Goal: Task Accomplishment & Management: Complete application form

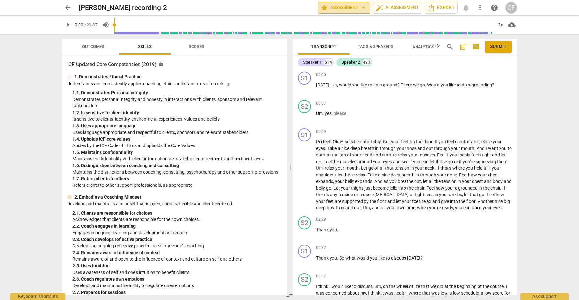
click at [363, 6] on span "arrow_drop_down" at bounding box center [363, 8] width 8 height 8
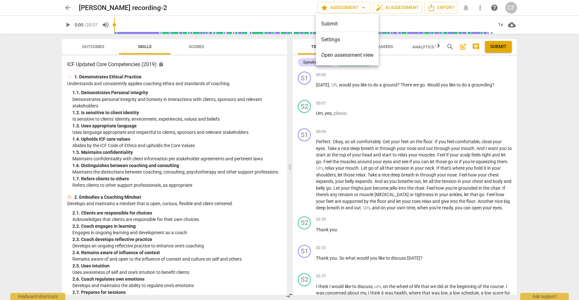
click at [361, 6] on div at bounding box center [289, 150] width 579 height 300
click at [67, 27] on span "play_arrow" at bounding box center [68, 25] width 8 height 8
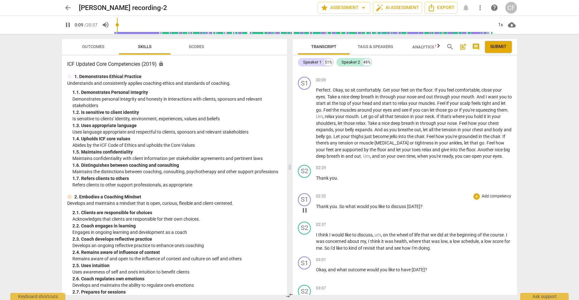
scroll to position [53, 0]
click at [474, 199] on div "+" at bounding box center [476, 195] width 6 height 6
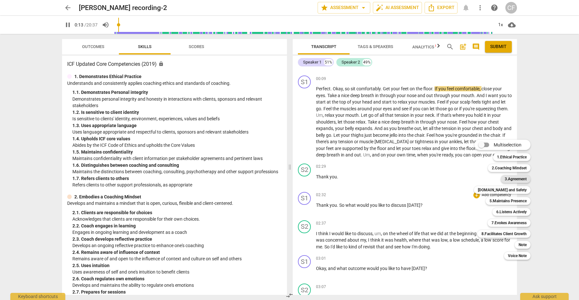
click at [517, 177] on b "3.Agreement" at bounding box center [515, 179] width 22 height 8
type input "15"
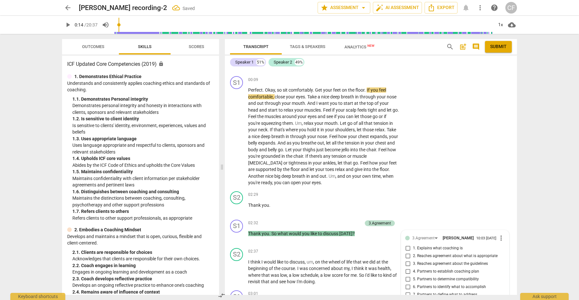
scroll to position [209, 0]
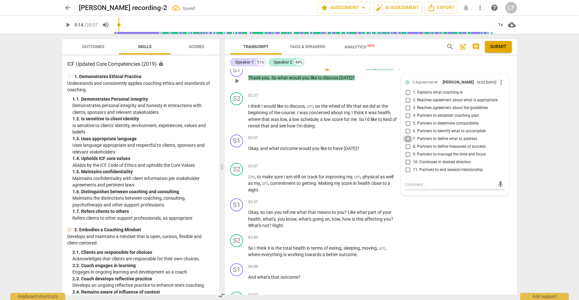
click at [407, 136] on input "7. Partners to define what to address" at bounding box center [407, 139] width 10 height 8
checkbox input "true"
click at [236, 113] on span "play_arrow" at bounding box center [237, 116] width 8 height 8
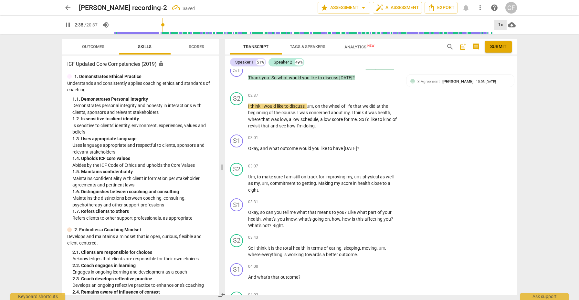
click at [499, 24] on div "1x" at bounding box center [500, 25] width 12 height 10
click at [504, 48] on li "1.25x" at bounding box center [505, 50] width 22 height 12
click at [503, 27] on div "1.25x" at bounding box center [500, 25] width 12 height 10
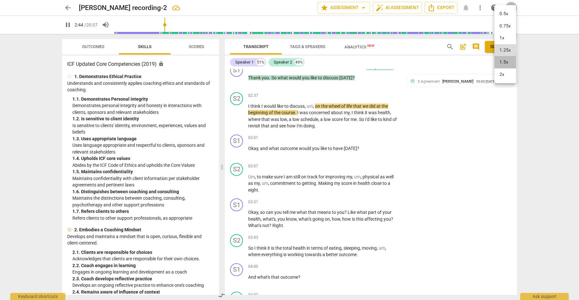
click at [503, 61] on li "1.5x" at bounding box center [505, 62] width 22 height 12
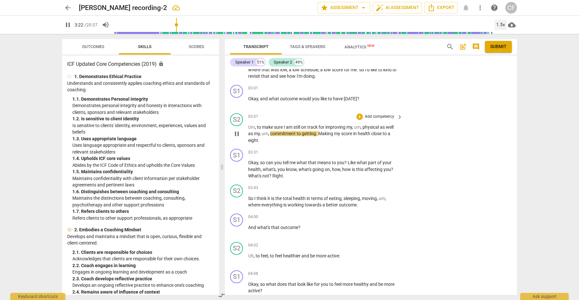
scroll to position [261, 0]
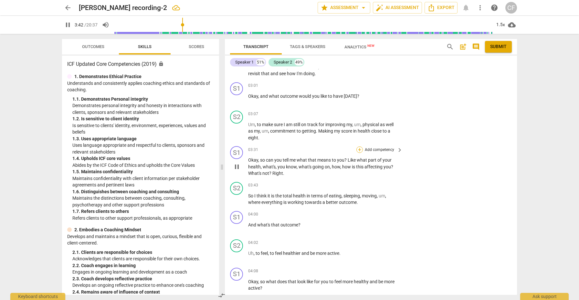
click at [358, 147] on div "+" at bounding box center [359, 150] width 6 height 6
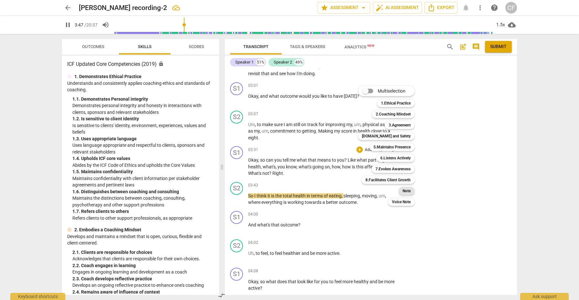
click at [410, 192] on b "Note" at bounding box center [406, 191] width 8 height 8
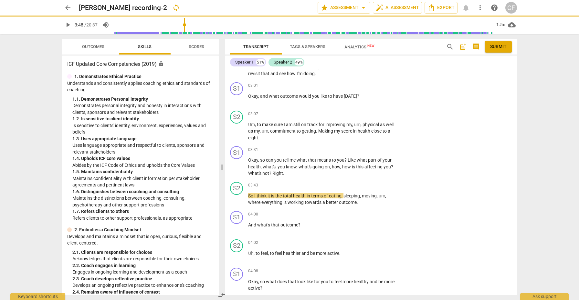
type input "229"
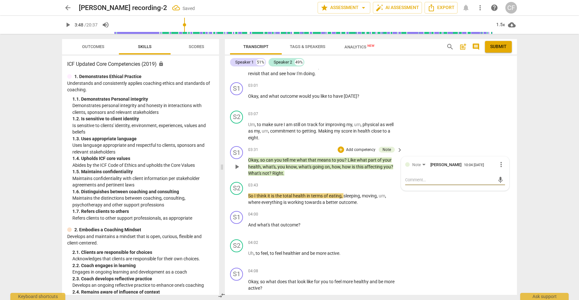
type textarea "t"
type textarea "th"
type textarea "thi"
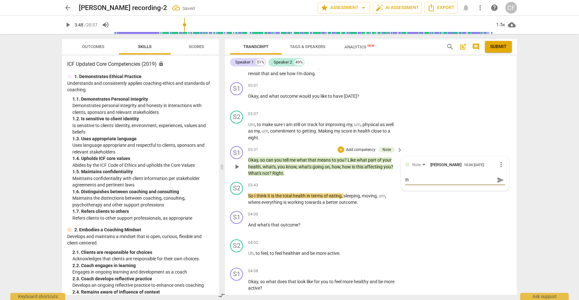
type textarea "thi"
type textarea "this"
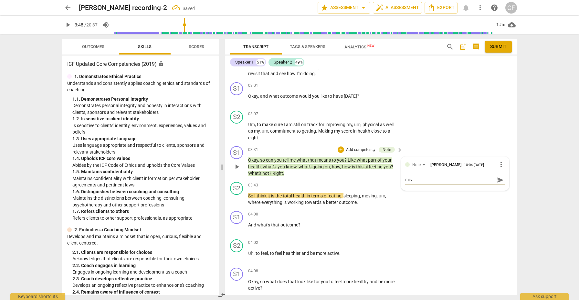
type textarea "this i"
type textarea "this is"
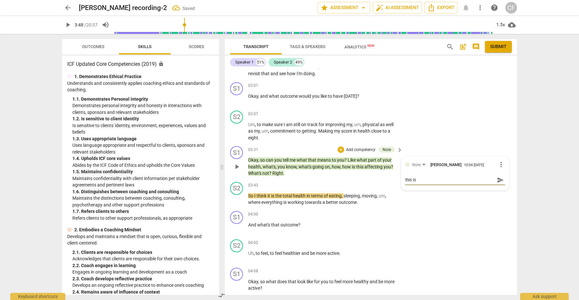
type textarea "this is"
type textarea "this is a"
type textarea "this is as"
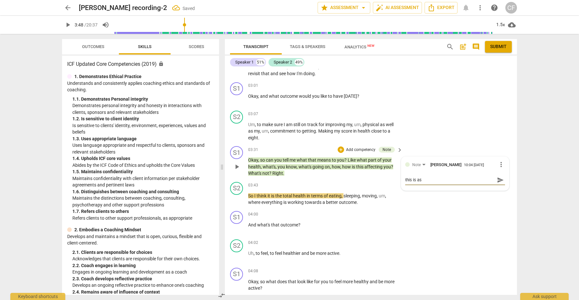
type textarea "this is ask"
type textarea "this is aski"
type textarea "this is askin"
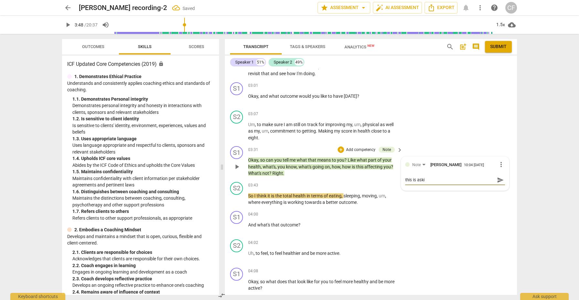
type textarea "this is askin"
type textarea "this is asking"
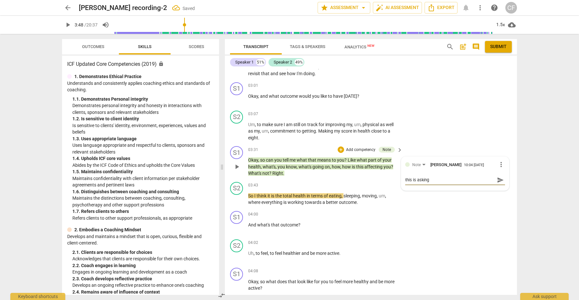
type textarea "this is asking f"
type textarea "this is asking fo"
type textarea "this is asking for"
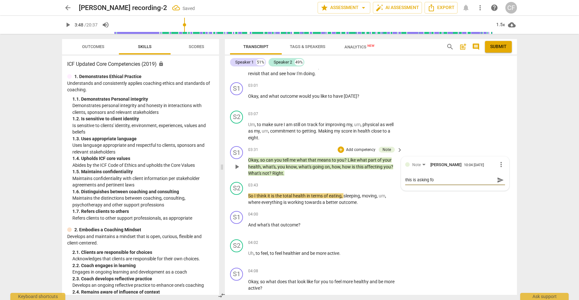
type textarea "this is asking for"
type textarea "this is asking for d"
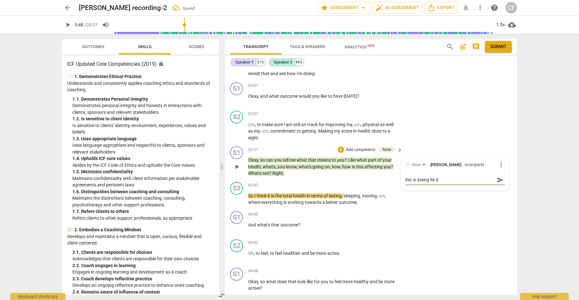
type textarea "this is asking for de"
type textarea "this is asking for det"
type textarea "this is asking for deta"
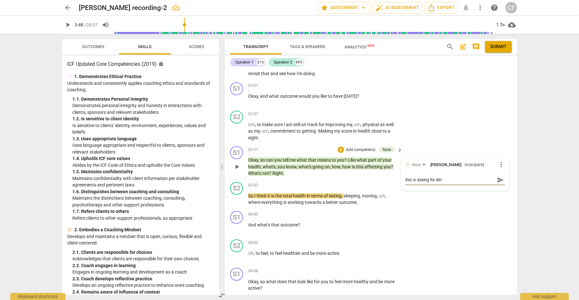
type textarea "this is asking for deta"
type textarea "this is asking for detai"
type textarea "this is asking for detail"
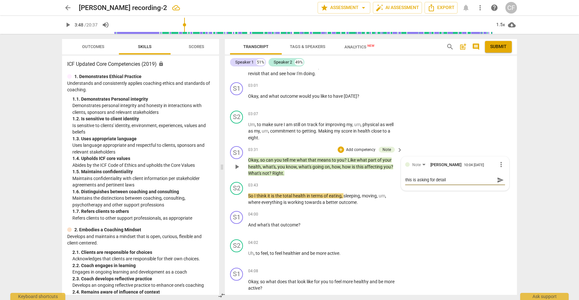
type textarea "this is asking for details"
type textarea "this is asking for details a"
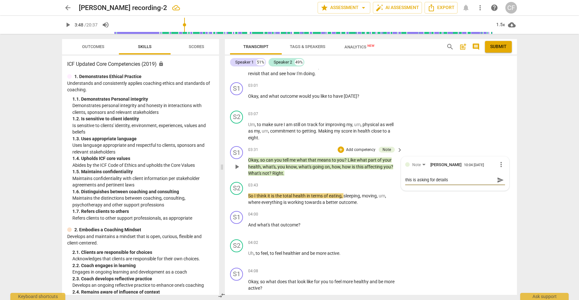
type textarea "this is asking for details a"
type textarea "this is asking for details ab"
type textarea "this is asking for details abo"
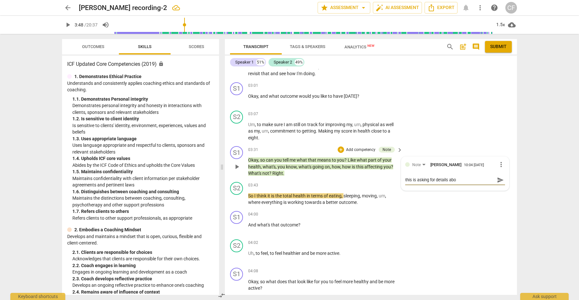
type textarea "this is asking for details abou"
type textarea "this is asking for details about"
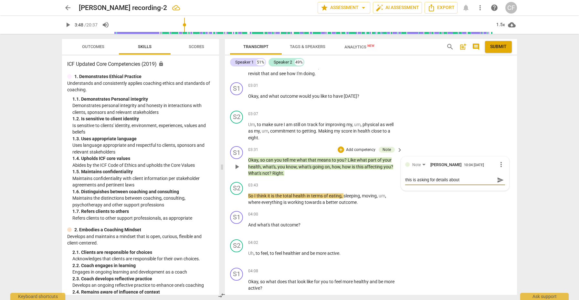
type textarea "this is asking for details about"
type textarea "this is asking for details about t"
type textarea "this is asking for details about th"
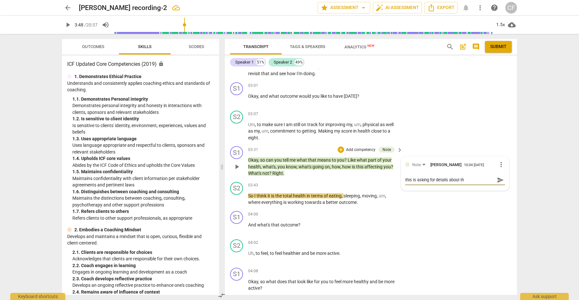
type textarea "this is asking for details about the"
type textarea "this is asking for details about the d"
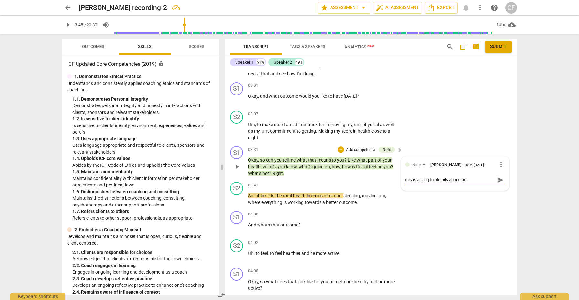
type textarea "this is asking for details about the d"
type textarea "this is asking for details about the"
type textarea "this is asking for details about the s"
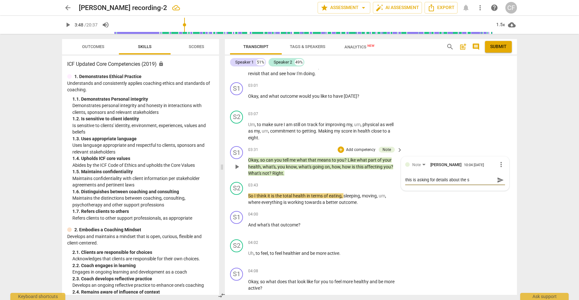
type textarea "this is asking for details about the si"
type textarea "this is asking for details about the sit"
type textarea "this is asking for details about the situ"
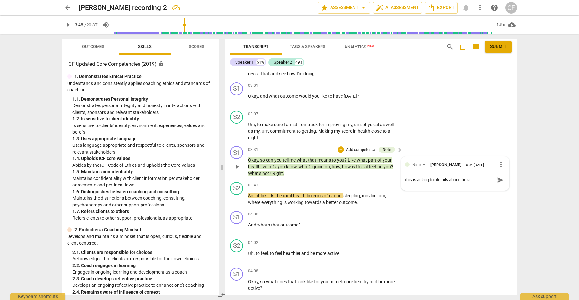
type textarea "this is asking for details about the situ"
type textarea "this is asking for details about the situa"
type textarea "this is asking for details about the situat"
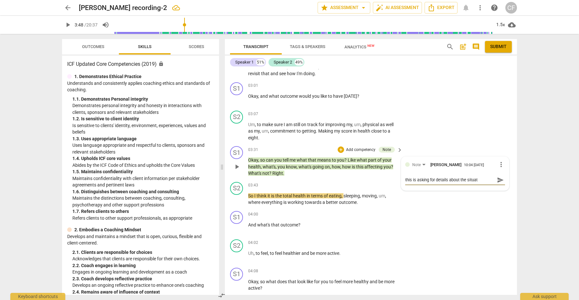
type textarea "this is asking for details about the situati"
type textarea "this is asking for details about the situatio"
type textarea "this is asking for details about the situation"
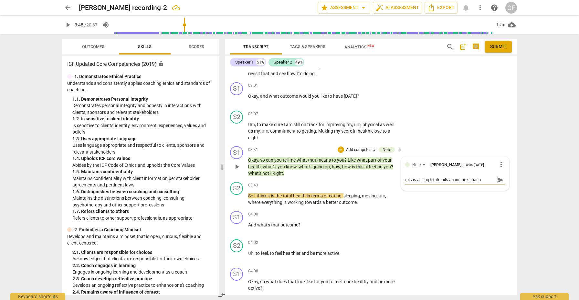
type textarea "this is asking for details about the situation"
type textarea "this is asking for details about the situation."
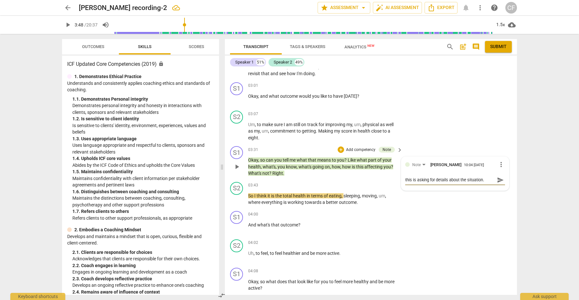
type textarea "this is asking for details about the situation."
type textarea "this is asking for details about the situation. a"
type textarea "this is asking for details about the situation. as"
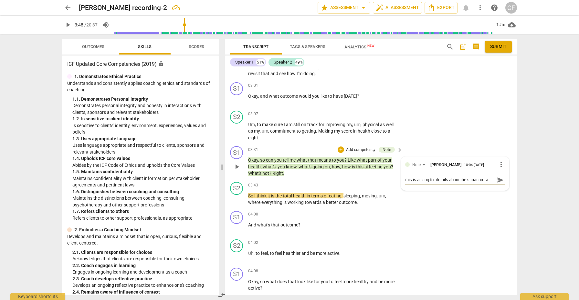
type textarea "this is asking for details about the situation. as"
type textarea "this is asking for details about the situation. as c"
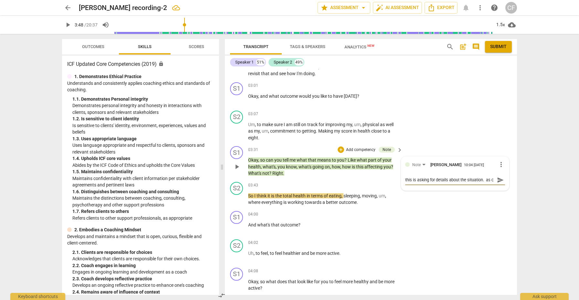
type textarea "this is asking for details about the situation. as co"
type textarea "this is asking for details about the situation. as coa"
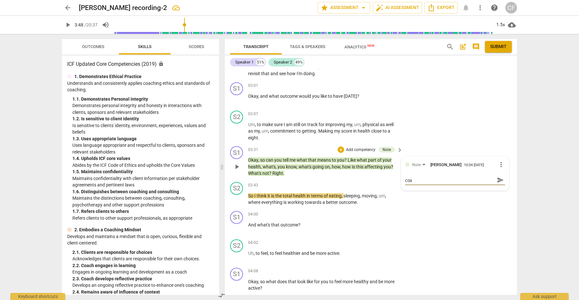
type textarea "this is asking for details about the situation. as coac"
type textarea "this is asking for details about the situation. as coach"
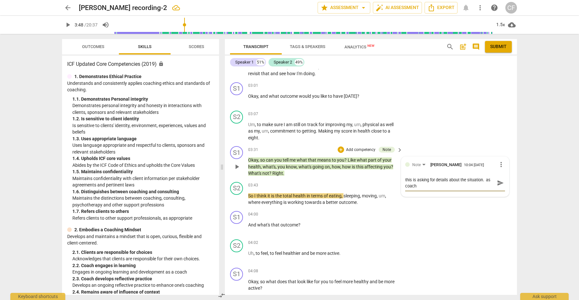
type textarea "this is asking for details about the situation. as [PERSON_NAME]"
type textarea "this is asking for details about the situation. as coachew"
type textarea "this is asking for details about the situation. as coaches"
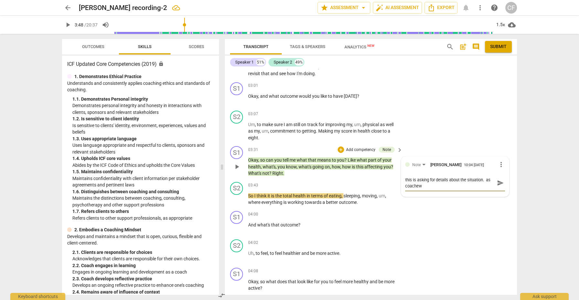
type textarea "this is asking for details about the situation. as coaches"
type textarea "this is asking for details about the situation. as coaches w"
type textarea "this is asking for details about the situation. as coaches we"
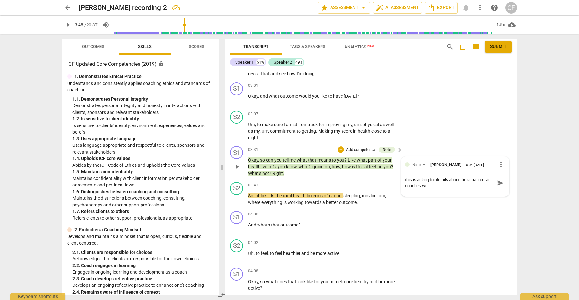
type textarea "this is asking for details about the situation. as coaches we"
type textarea "this is asking for details about the situation. as coaches we a"
type textarea "this is asking for details about the situation. as coaches we ar"
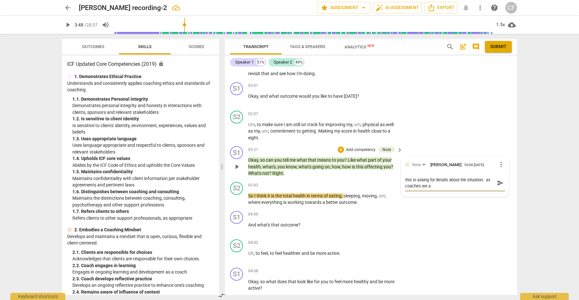
type textarea "this is asking for details about the situation. as coaches we ar"
type textarea "this is asking for details about the situation. as coaches we are"
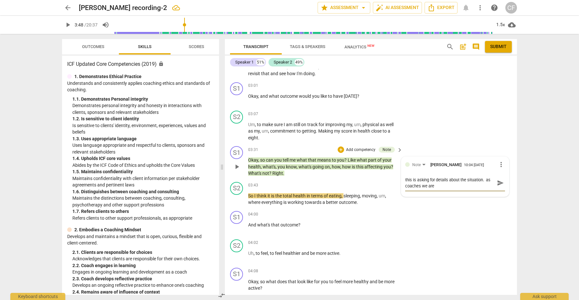
type textarea "this is asking for details about the situation. as coaches we are m"
type textarea "this is asking for details about the situation. as coaches we are mo"
type textarea "this is asking for details about the situation. as coaches we are mor"
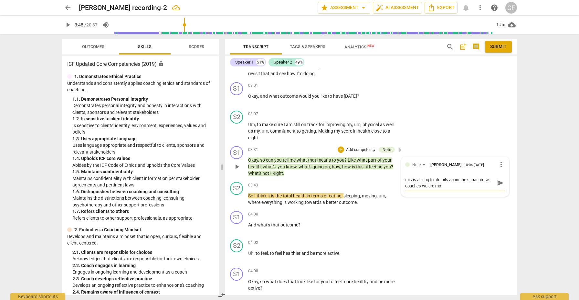
type textarea "this is asking for details about the situation. as coaches we are mor"
type textarea "this is asking for details about the situation. as coaches we are more"
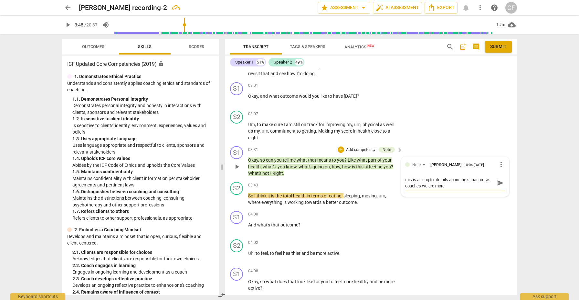
type textarea "this is asking for details about the situation. as coaches we are more i"
type textarea "this is asking for details about the situation. as coaches we are more in"
type textarea "this is asking for details about the situation. as coaches we are more int"
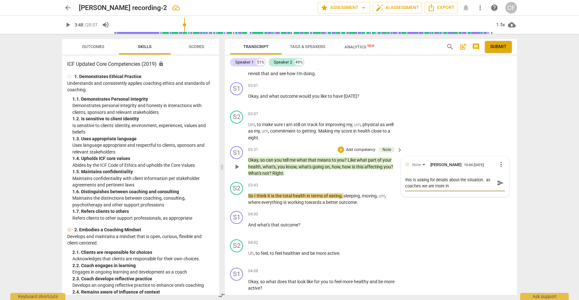
type textarea "this is asking for details about the situation. as coaches we are more int"
type textarea "this is asking for details about the situation. as coaches we are more inte"
type textarea "this is asking for details about the situation. as coaches we are more inter"
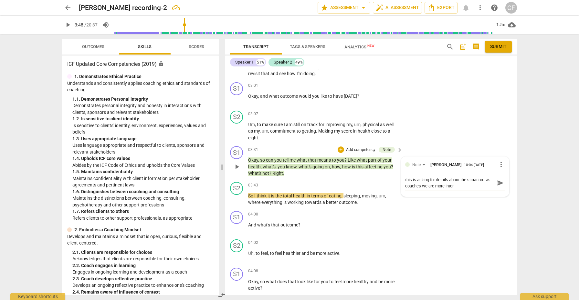
type textarea "this is asking for details about the situation. as coaches we are more intere"
type textarea "this is asking for details about the situation. as coaches we are more interes"
type textarea "this is asking for details about the situation. as coaches we are more interest"
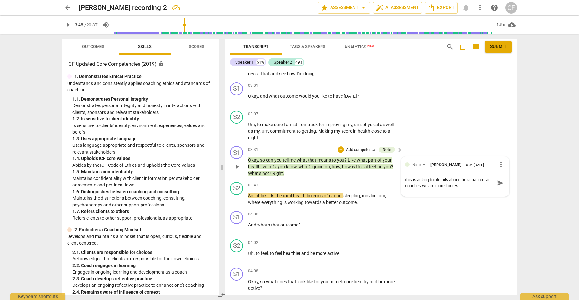
type textarea "this is asking for details about the situation. as coaches we are more interest"
type textarea "this is asking for details about the situation. as coaches we are more intereste"
type textarea "this is asking for details about the situation. as coaches we are more interest…"
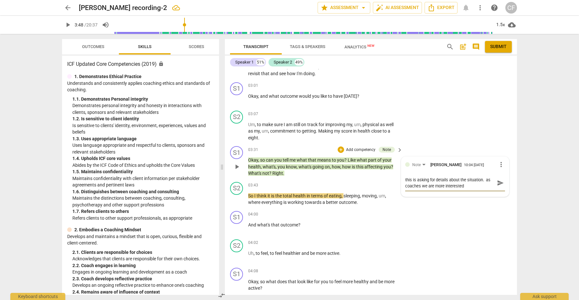
type textarea "this is asking for details about the situation. as coaches we are more interest…"
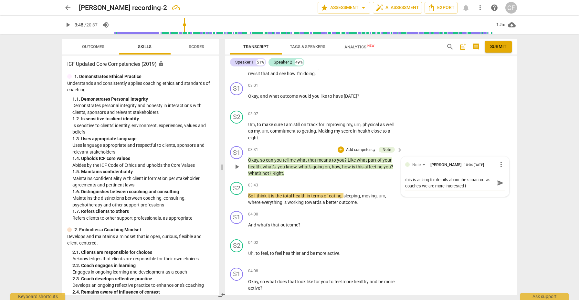
type textarea "this is asking for details about the situation. as coaches we are more interest…"
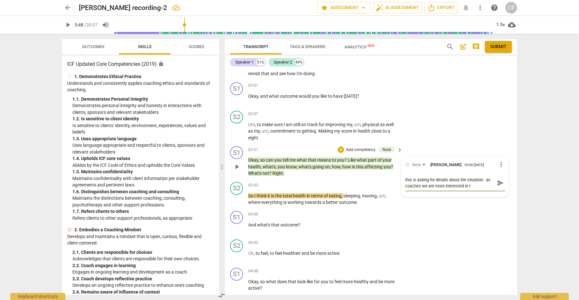
type textarea "this is asking for details about the situation. as coaches we are more interest…"
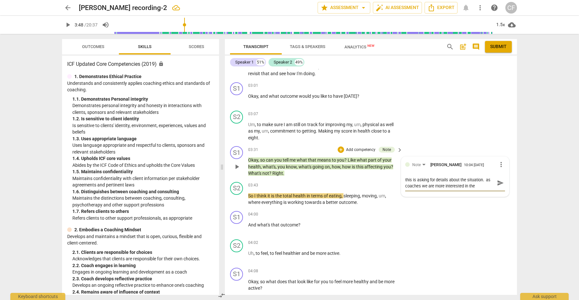
type textarea "this is asking for details about the situation. as coaches we are more interest…"
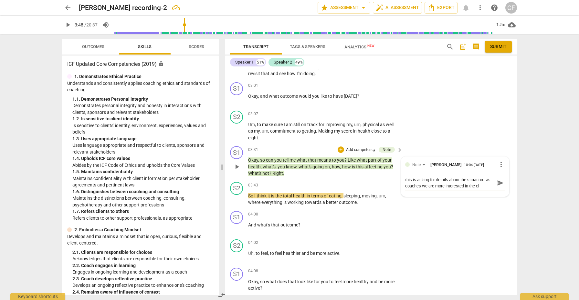
type textarea "this is asking for details about the situation. as coaches we are more interest…"
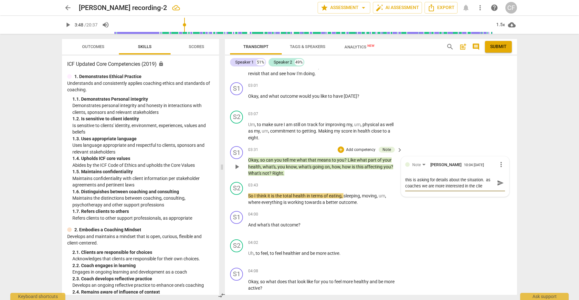
type textarea "this is asking for details about the situation. as coaches we are more interest…"
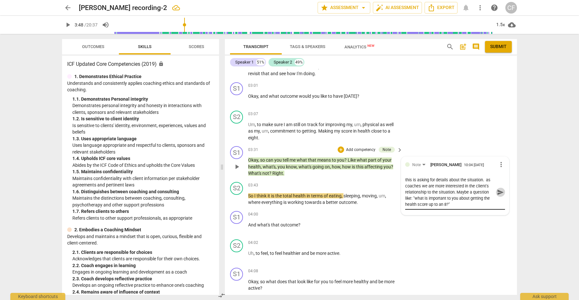
click at [499, 189] on span "send" at bounding box center [500, 192] width 7 height 7
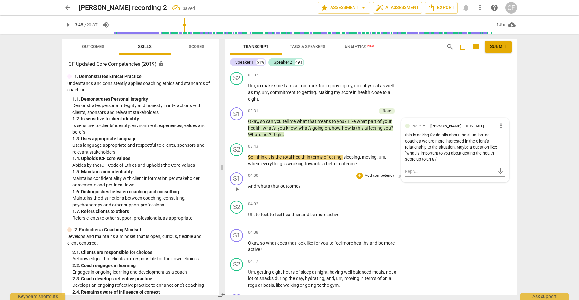
scroll to position [301, 0]
click at [237, 185] on span "play_arrow" at bounding box center [237, 189] width 8 height 8
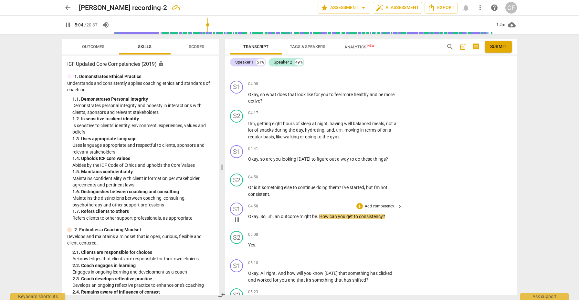
scroll to position [450, 0]
click at [358, 202] on div "+" at bounding box center [359, 205] width 6 height 6
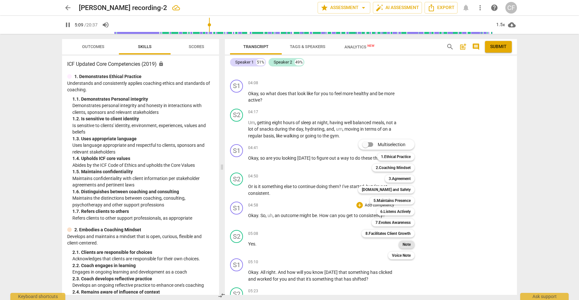
click at [409, 244] on b "Note" at bounding box center [406, 245] width 8 height 8
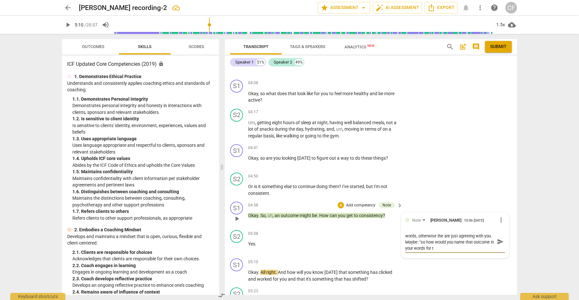
scroll to position [0, 0]
click at [499, 241] on span "send" at bounding box center [500, 244] width 7 height 7
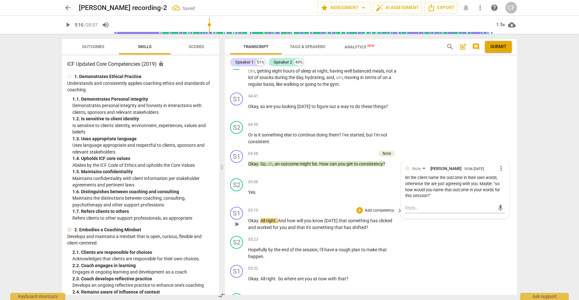
scroll to position [502, 0]
click at [240, 220] on span "play_arrow" at bounding box center [237, 224] width 8 height 8
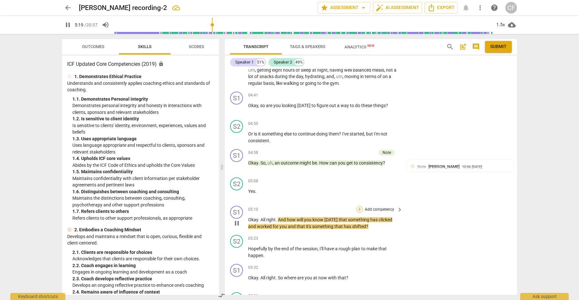
click at [358, 206] on div "+" at bounding box center [359, 209] width 6 height 6
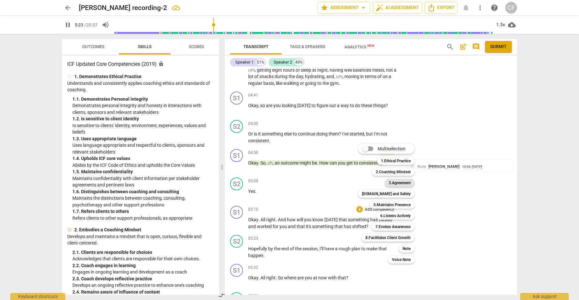
click at [407, 182] on b "3.Agreement" at bounding box center [400, 183] width 22 height 8
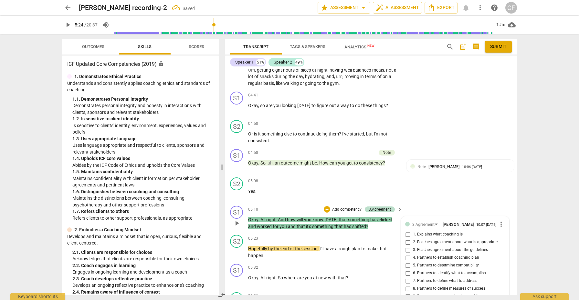
scroll to position [641, 0]
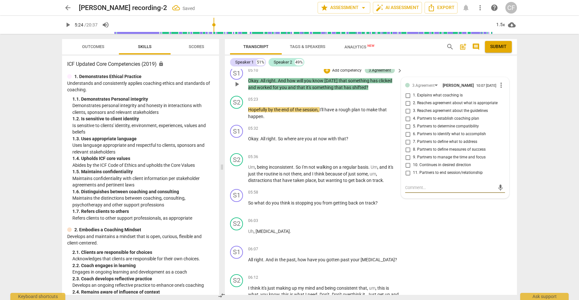
click at [406, 146] on input "8. Partners to define measures of success" at bounding box center [407, 150] width 10 height 8
click at [237, 109] on span "play_arrow" at bounding box center [237, 113] width 8 height 8
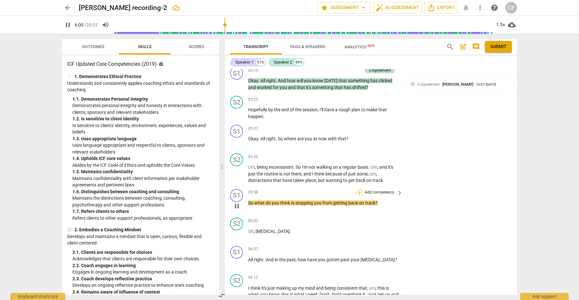
click at [360, 190] on div "+" at bounding box center [359, 193] width 6 height 6
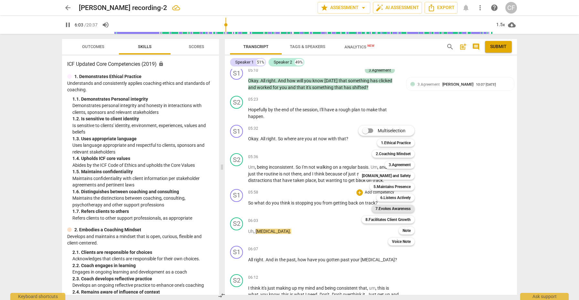
click at [400, 209] on b "7.Evokes Awareness" at bounding box center [392, 209] width 35 height 8
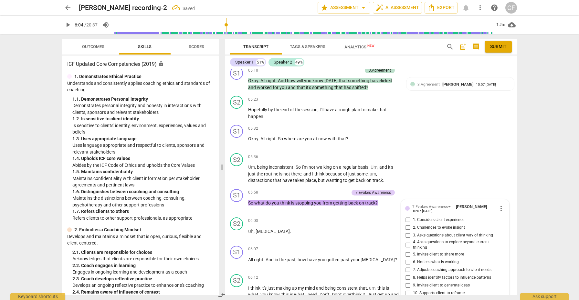
scroll to position [768, 0]
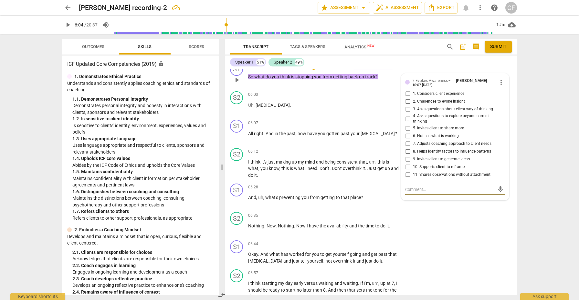
click at [407, 115] on input "4. Asks questions to explore beyond current thinking" at bounding box center [407, 119] width 10 height 8
click at [358, 120] on div "+" at bounding box center [359, 123] width 6 height 6
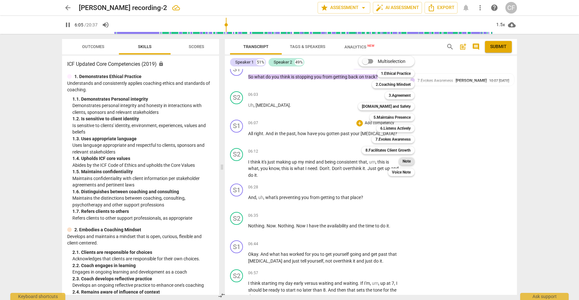
click at [403, 162] on b "Note" at bounding box center [406, 162] width 8 height 8
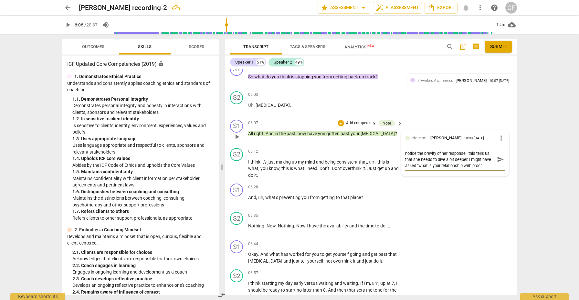
scroll to position [5, 0]
click at [238, 165] on span "play_arrow" at bounding box center [237, 169] width 8 height 8
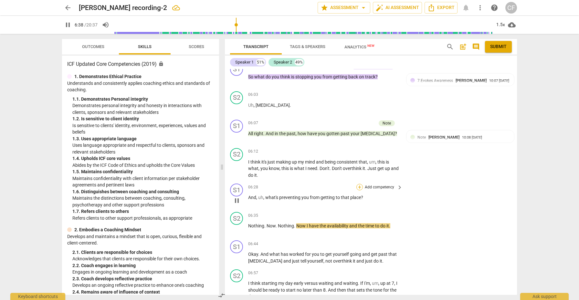
click at [357, 184] on div "+" at bounding box center [359, 187] width 6 height 6
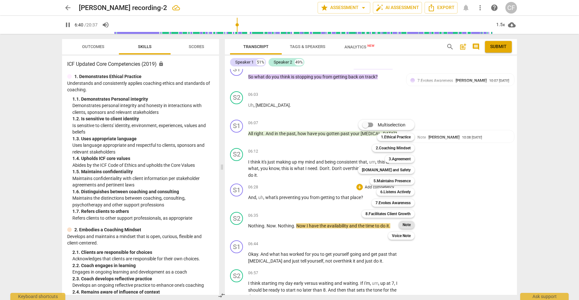
click at [408, 224] on b "Note" at bounding box center [406, 225] width 8 height 8
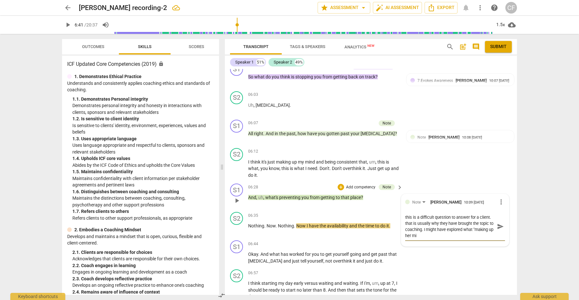
scroll to position [0, 0]
click at [497, 223] on span "send" at bounding box center [500, 226] width 7 height 7
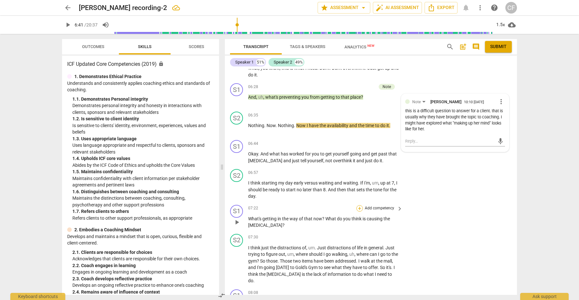
scroll to position [870, 0]
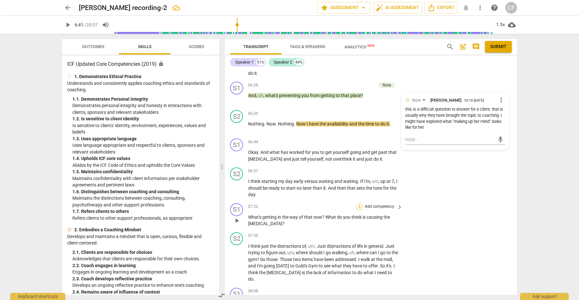
click at [359, 204] on div "+" at bounding box center [359, 207] width 6 height 6
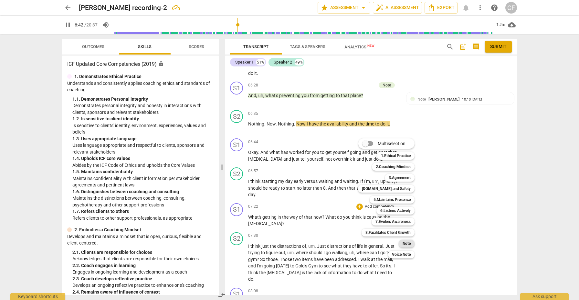
click at [410, 241] on b "Note" at bounding box center [406, 244] width 8 height 8
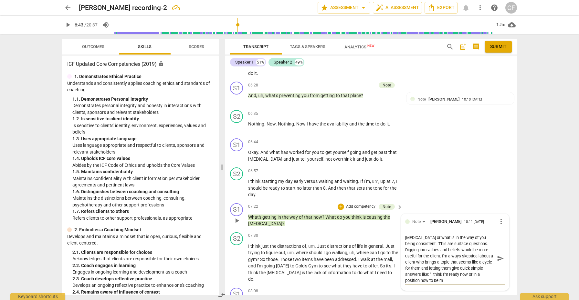
scroll to position [18, 0]
click at [497, 255] on span "send" at bounding box center [500, 258] width 7 height 7
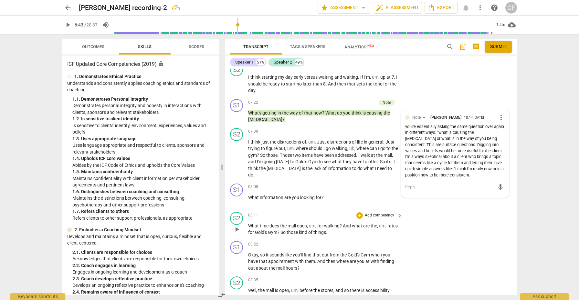
scroll to position [975, 0]
click at [358, 183] on div "+" at bounding box center [359, 186] width 6 height 6
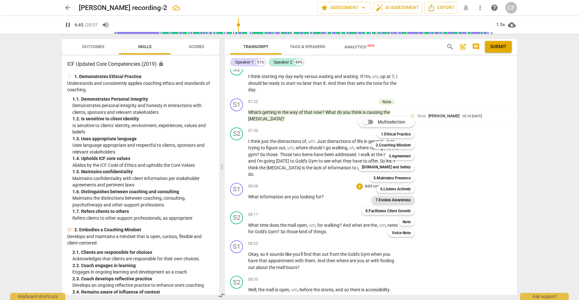
click at [399, 202] on b "7.Evokes Awareness" at bounding box center [392, 200] width 35 height 8
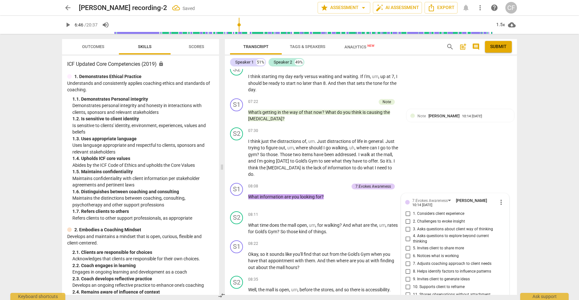
scroll to position [1092, 0]
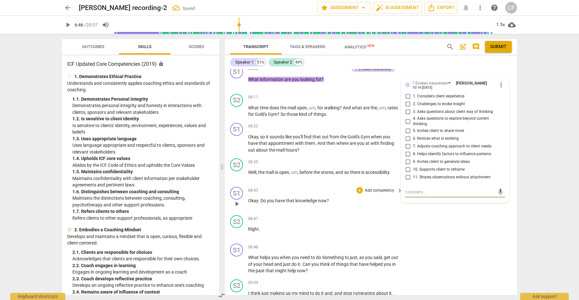
click at [380, 199] on div "08:43 + Add competency keyboard_arrow_right Okay . Do you have that knowledge n…" at bounding box center [325, 198] width 155 height 23
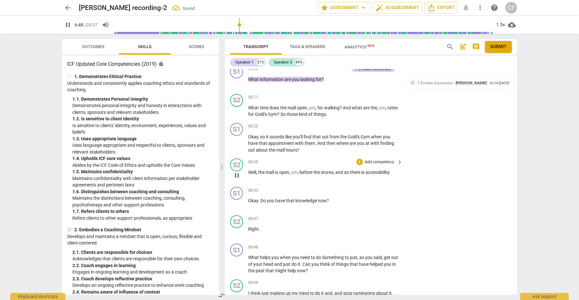
scroll to position [1046, 0]
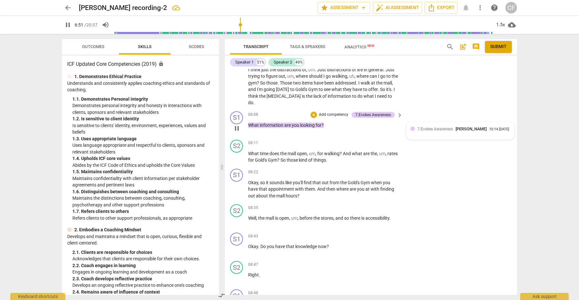
click at [436, 126] on div "7.Evokes Awareness [PERSON_NAME] 10:14 [DATE]" at bounding box center [460, 131] width 100 height 10
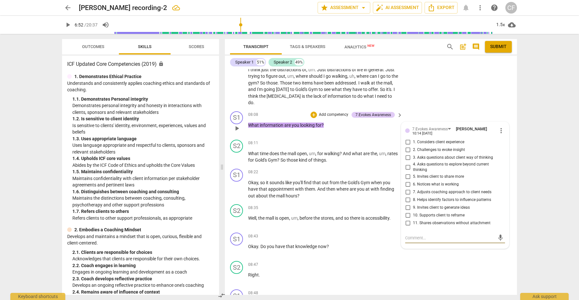
click at [406, 173] on input "5. Invites client to share more" at bounding box center [407, 177] width 10 height 8
click at [360, 140] on div "+" at bounding box center [359, 143] width 6 height 6
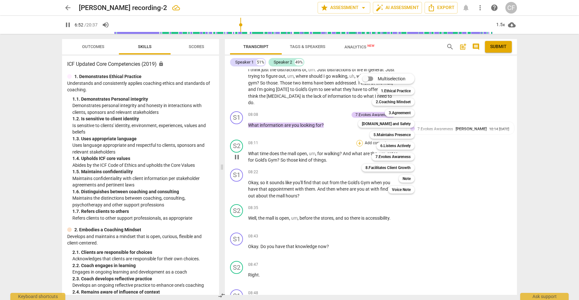
scroll to position [943, 0]
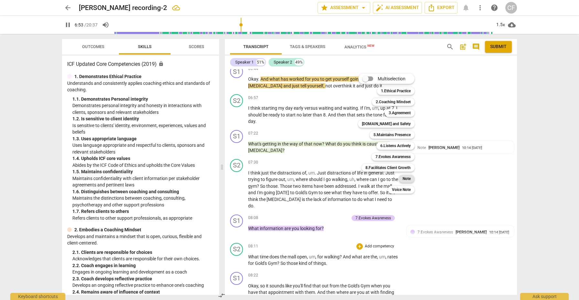
click at [410, 179] on b "Note" at bounding box center [406, 179] width 8 height 8
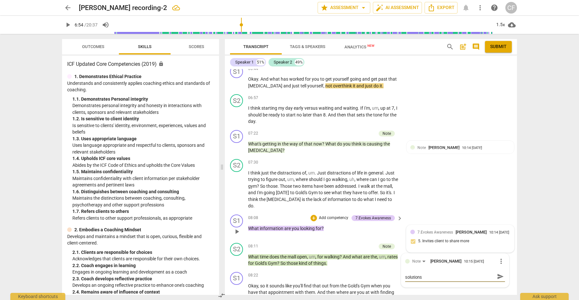
scroll to position [0, 0]
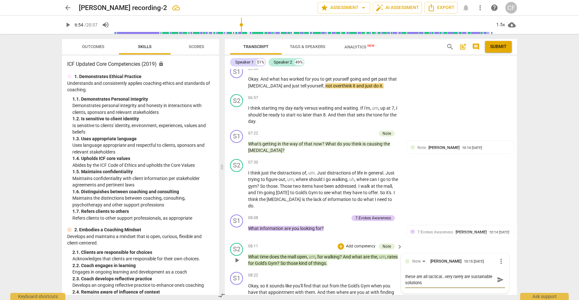
click at [451, 275] on textarea "these are all tactical...very rarely are sustainable solutions" at bounding box center [449, 280] width 89 height 12
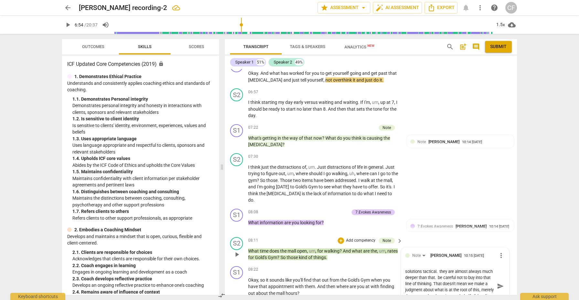
scroll to position [12, 0]
click at [498, 283] on span "send" at bounding box center [500, 286] width 7 height 7
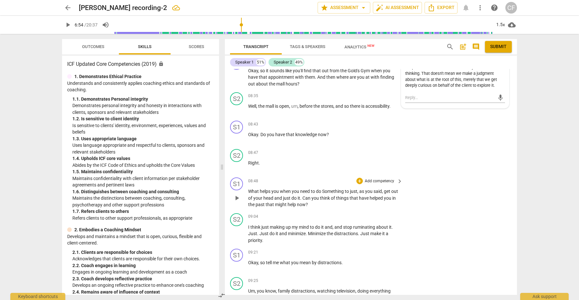
scroll to position [1159, 0]
click at [359, 177] on div "+" at bounding box center [359, 180] width 6 height 6
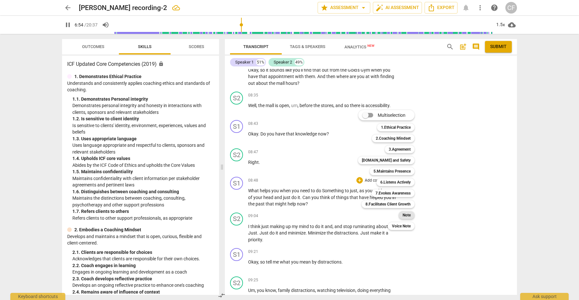
scroll to position [949, 0]
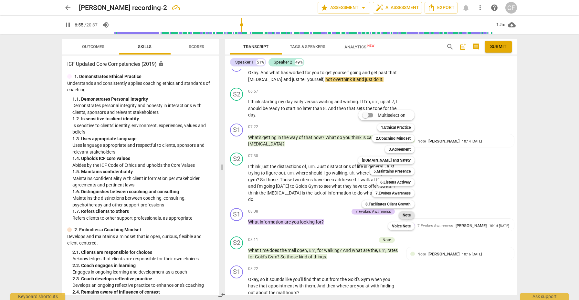
click at [410, 217] on b "Note" at bounding box center [406, 216] width 8 height 8
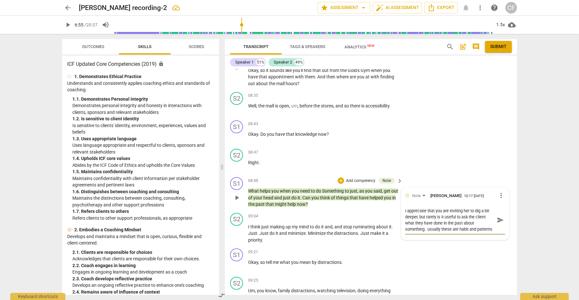
scroll to position [5, 0]
click at [497, 217] on span "send" at bounding box center [500, 220] width 7 height 7
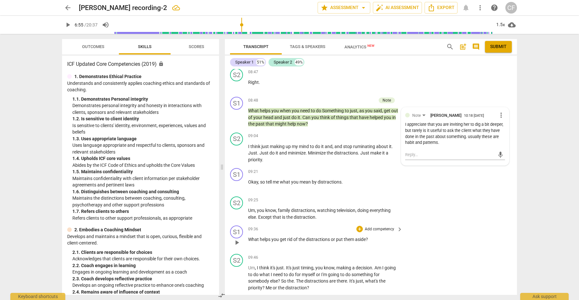
scroll to position [1240, 0]
click at [359, 132] on div "+" at bounding box center [359, 135] width 6 height 6
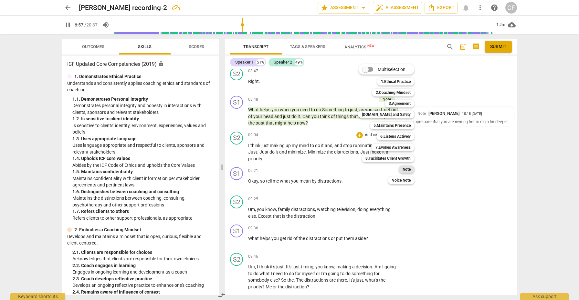
click at [406, 168] on b "Note" at bounding box center [406, 170] width 8 height 8
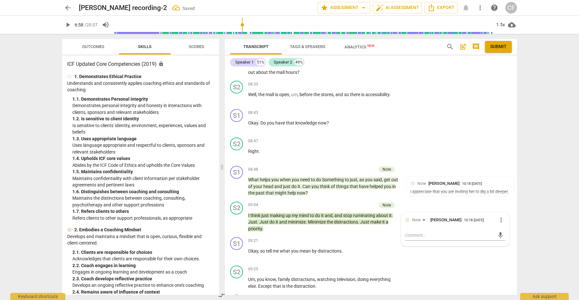
scroll to position [1194, 0]
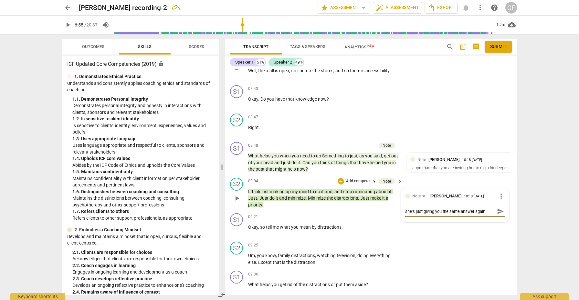
click at [497, 208] on span "send" at bounding box center [500, 211] width 7 height 7
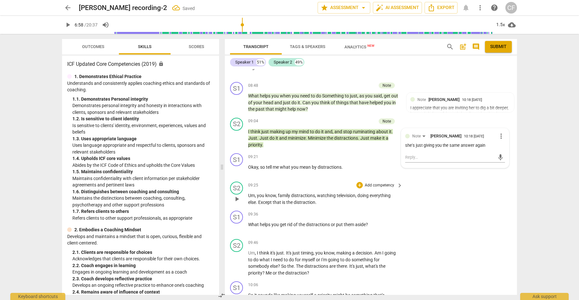
scroll to position [1255, 0]
click at [358, 153] on div "+" at bounding box center [359, 156] width 6 height 6
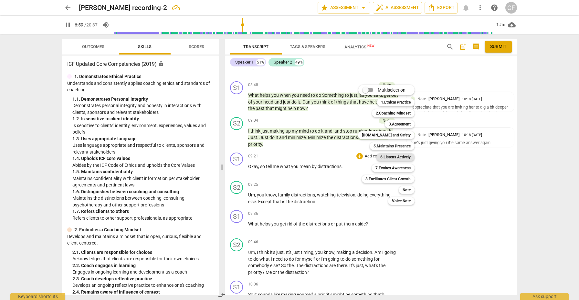
click at [397, 159] on b "6.Listens Actively" at bounding box center [395, 157] width 30 height 8
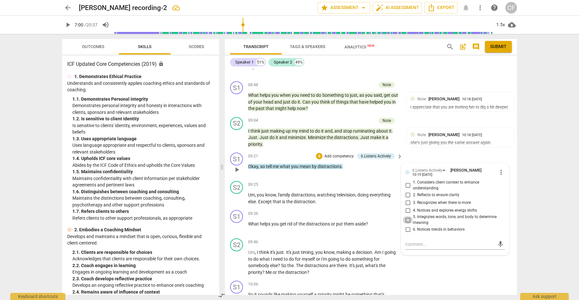
click at [407, 216] on input "5. Integrates words, tone, and body to determine meaning" at bounding box center [407, 220] width 10 height 8
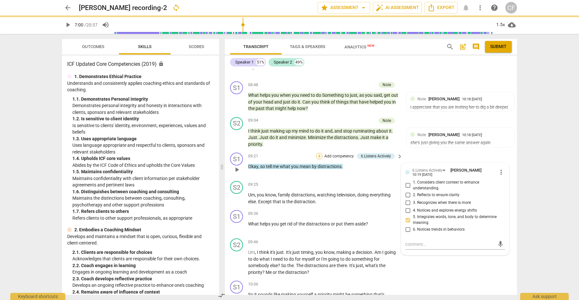
click at [317, 153] on div "+" at bounding box center [319, 156] width 6 height 6
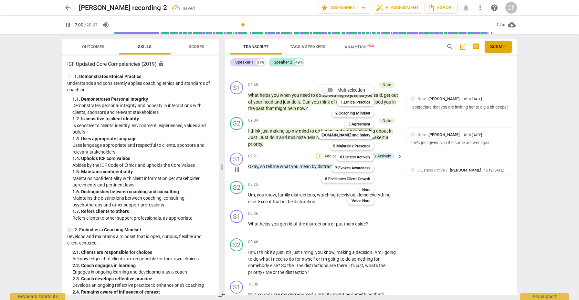
scroll to position [972, 0]
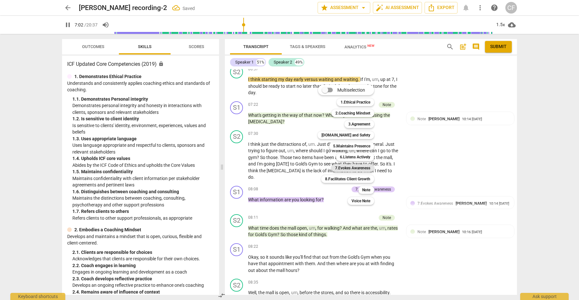
click at [363, 168] on b "7.Evokes Awareness" at bounding box center [352, 168] width 35 height 8
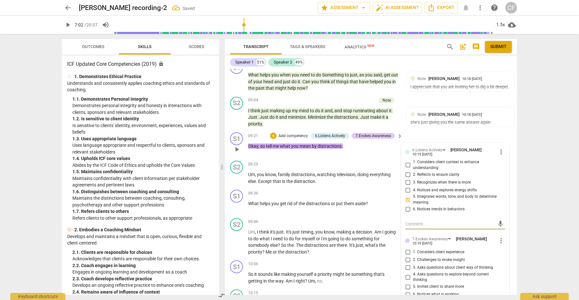
scroll to position [1275, 0]
click at [407, 283] on input "5. Invites client to share more" at bounding box center [407, 287] width 10 height 8
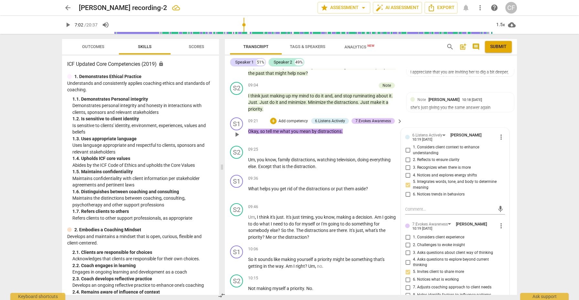
scroll to position [1292, 0]
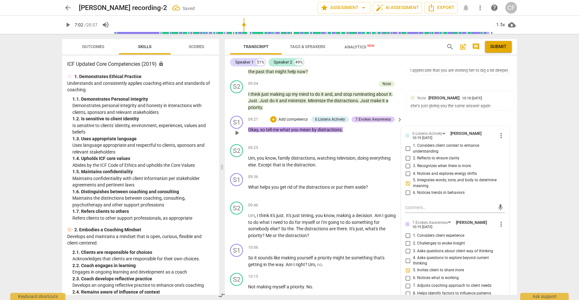
click at [405, 257] on input "4. Asks questions to explore beyond current thinking" at bounding box center [407, 261] width 10 height 8
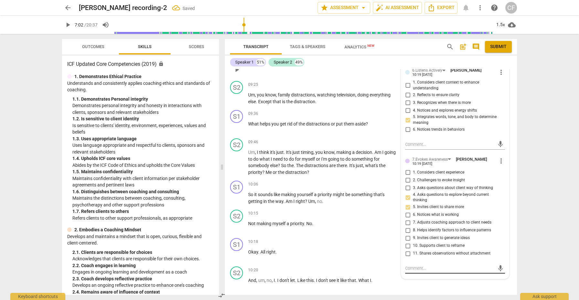
click at [412, 265] on textarea at bounding box center [449, 268] width 89 height 6
click at [497, 265] on span "send" at bounding box center [500, 268] width 7 height 7
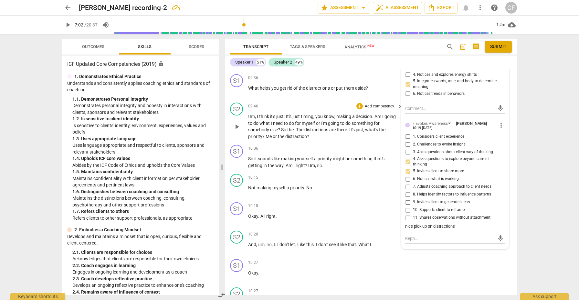
scroll to position [1392, 0]
click at [358, 144] on div "+" at bounding box center [359, 147] width 6 height 6
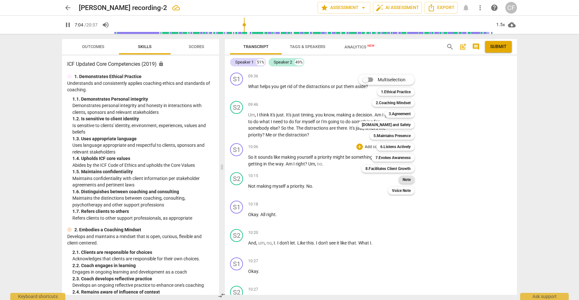
click at [407, 180] on b "Note" at bounding box center [406, 180] width 8 height 8
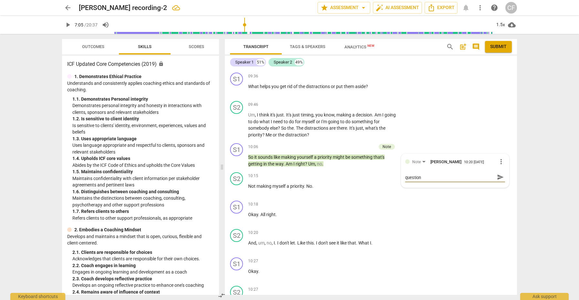
scroll to position [0, 0]
click at [498, 177] on span "send" at bounding box center [500, 180] width 7 height 7
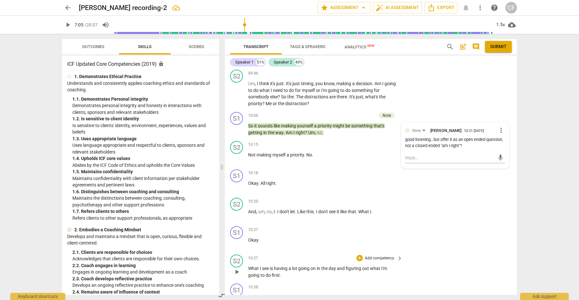
scroll to position [1425, 0]
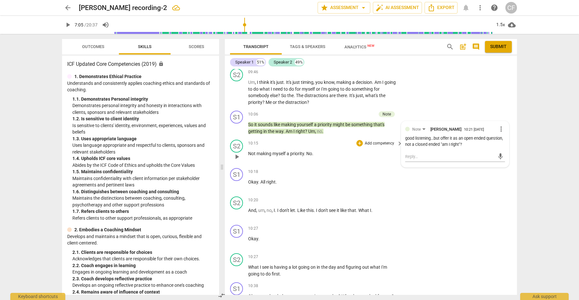
click at [237, 153] on span "play_arrow" at bounding box center [237, 157] width 8 height 8
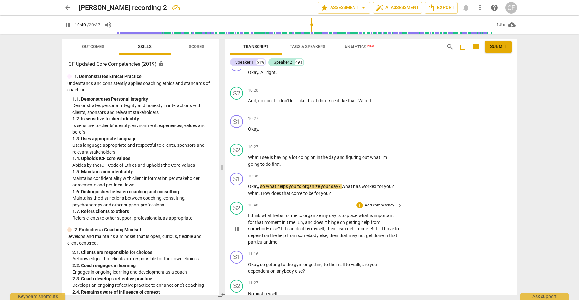
scroll to position [1535, 0]
click at [360, 173] on div "+" at bounding box center [359, 176] width 6 height 6
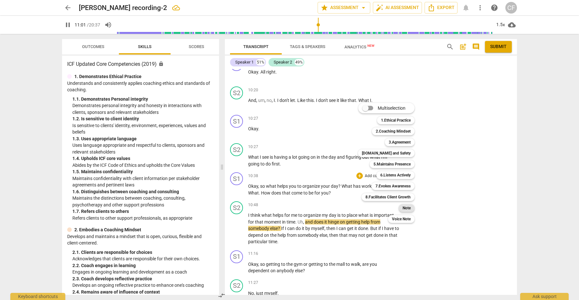
click at [410, 207] on b "Note" at bounding box center [406, 208] width 8 height 8
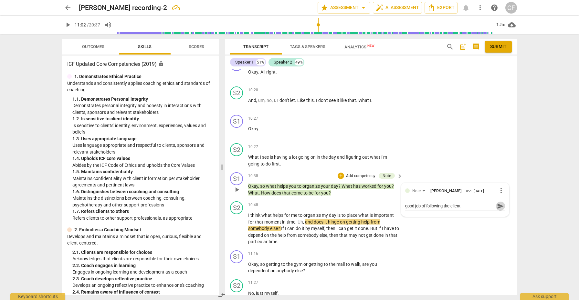
click at [497, 203] on span "send" at bounding box center [500, 206] width 7 height 7
click at [239, 225] on span "play_arrow" at bounding box center [237, 229] width 8 height 8
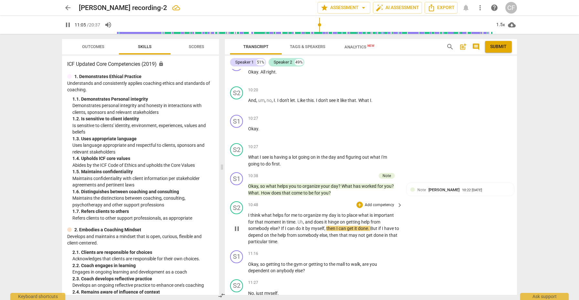
click at [239, 225] on span "pause" at bounding box center [237, 229] width 8 height 8
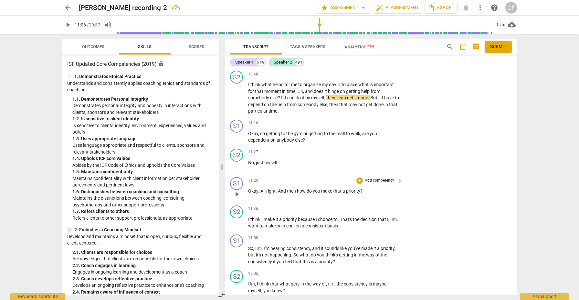
scroll to position [1666, 0]
click at [358, 177] on div "+" at bounding box center [359, 180] width 6 height 6
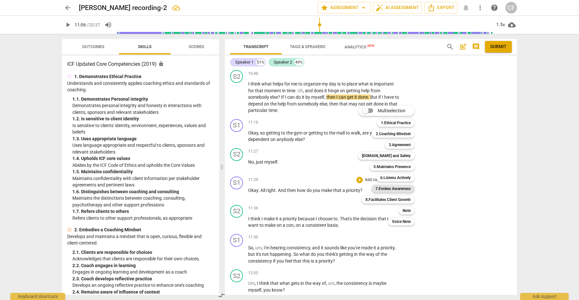
click at [399, 190] on b "7.Evokes Awareness" at bounding box center [392, 189] width 35 height 8
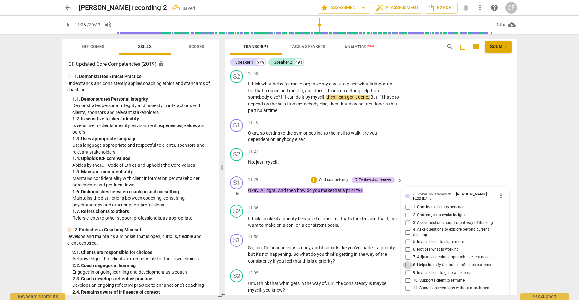
click at [407, 262] on input "8. Helps identify factors to influence patterns" at bounding box center [407, 266] width 10 height 8
click at [406, 269] on input "9. Invites client to generate ideas" at bounding box center [407, 273] width 10 height 8
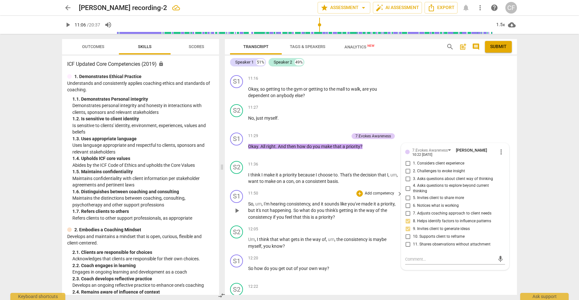
scroll to position [1712, 0]
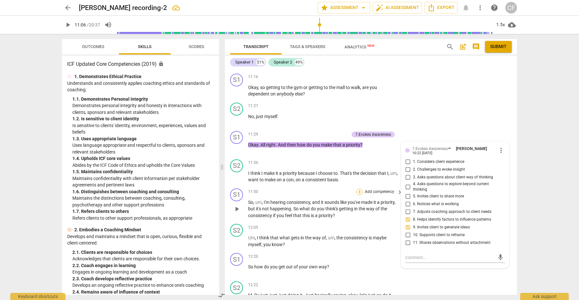
click at [358, 189] on div "+" at bounding box center [359, 192] width 6 height 6
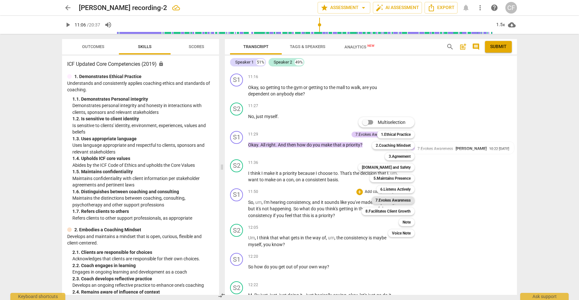
click at [404, 202] on b "7.Evokes Awareness" at bounding box center [392, 201] width 35 height 8
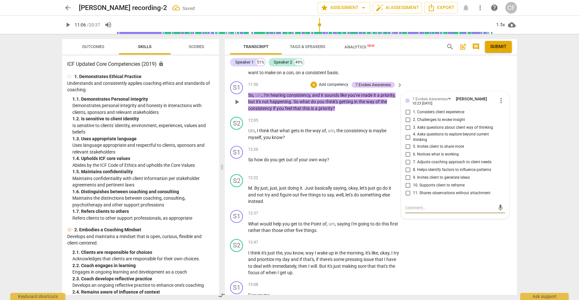
scroll to position [1819, 0]
click at [406, 117] on input "2. Challenges to evoke insight" at bounding box center [407, 121] width 10 height 8
click at [424, 206] on textarea at bounding box center [449, 209] width 89 height 6
click at [497, 208] on span "send" at bounding box center [500, 211] width 7 height 7
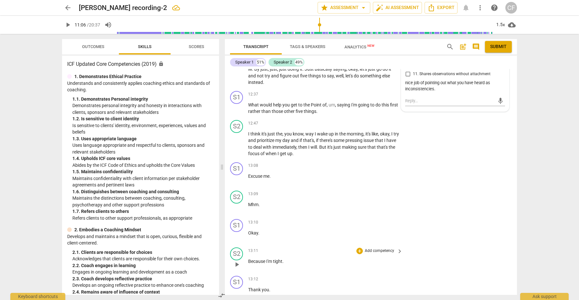
scroll to position [1939, 0]
click at [240, 175] on span "play_arrow" at bounding box center [237, 179] width 8 height 8
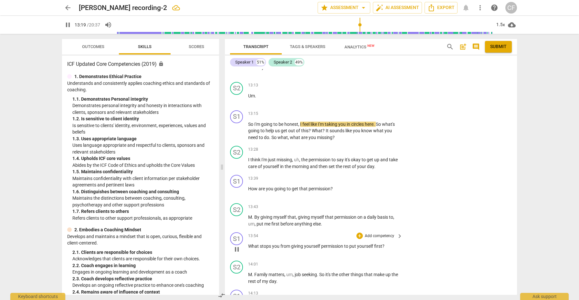
scroll to position [2149, 0]
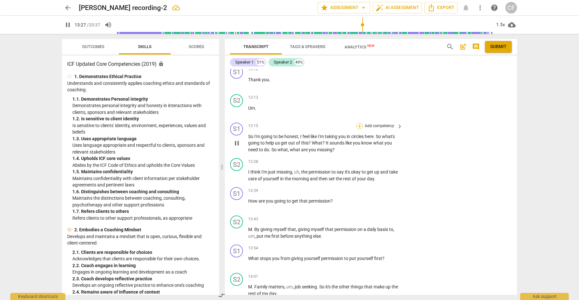
click at [360, 123] on div "+" at bounding box center [359, 126] width 6 height 6
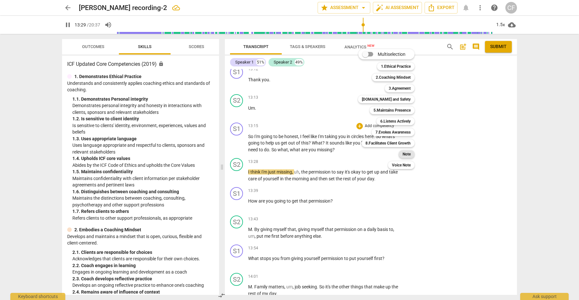
click at [411, 156] on div "Note" at bounding box center [407, 154] width 16 height 8
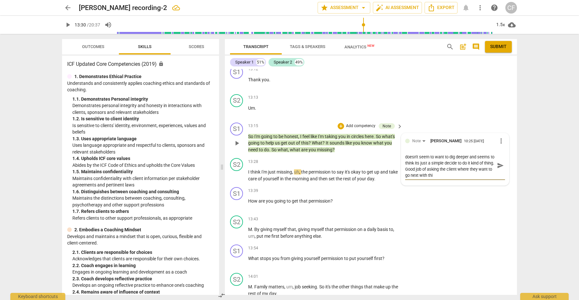
scroll to position [0, 0]
click at [497, 165] on span "send" at bounding box center [500, 168] width 7 height 7
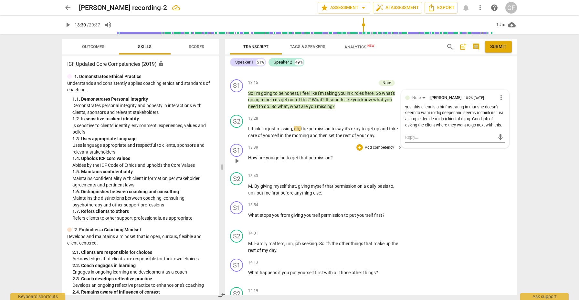
scroll to position [2193, 0]
click at [360, 115] on div "+" at bounding box center [359, 118] width 6 height 6
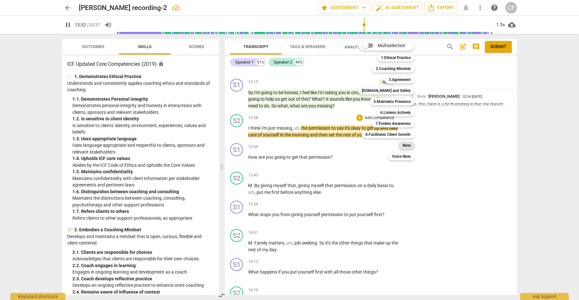
click at [409, 146] on b "Note" at bounding box center [406, 146] width 8 height 8
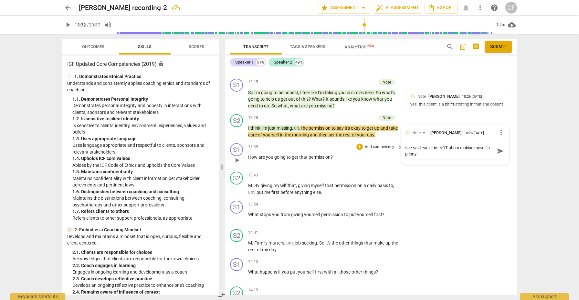
scroll to position [0, 0]
click at [498, 148] on span "send" at bounding box center [500, 151] width 7 height 7
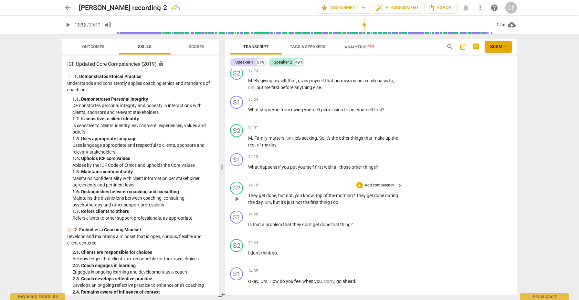
scroll to position [2300, 0]
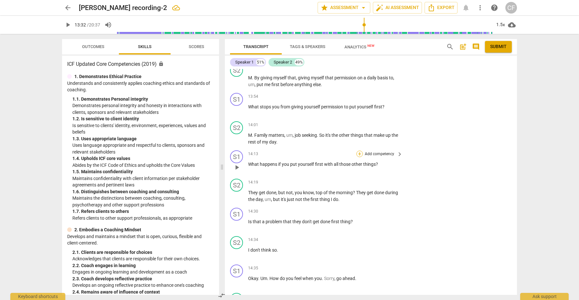
click at [358, 151] on div "+" at bounding box center [359, 154] width 6 height 6
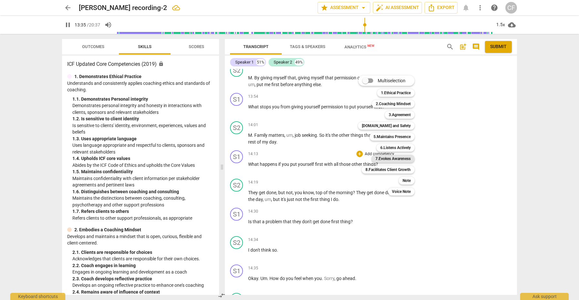
click at [393, 160] on b "7.Evokes Awareness" at bounding box center [392, 159] width 35 height 8
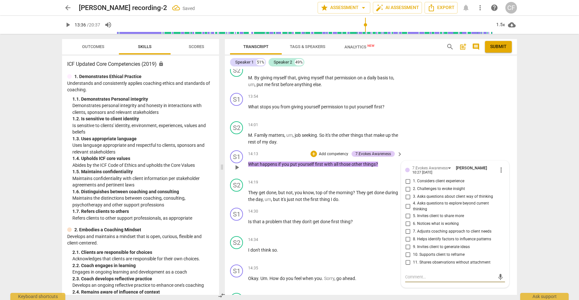
click at [408, 235] on input "8. Helps identify factors to influence patterns" at bounding box center [407, 239] width 10 height 8
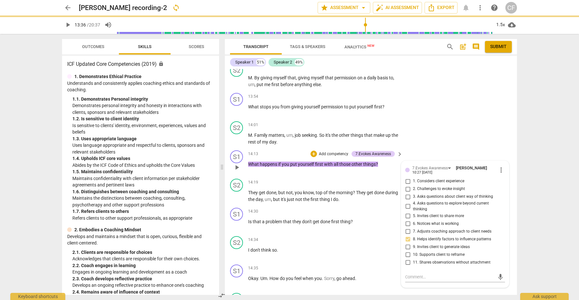
click at [407, 243] on input "9. Invites client to generate ideas" at bounding box center [407, 247] width 10 height 8
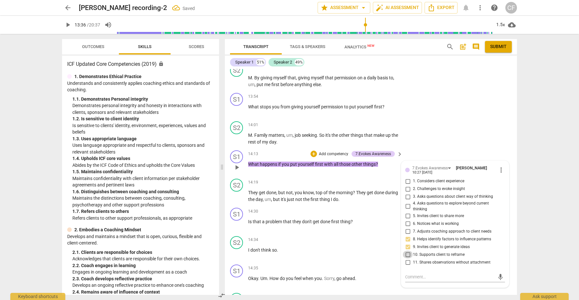
click at [407, 251] on input "10. Supports client to reframe" at bounding box center [407, 255] width 10 height 8
click at [412, 274] on textarea at bounding box center [449, 277] width 89 height 6
click at [497, 274] on span "send" at bounding box center [500, 277] width 7 height 7
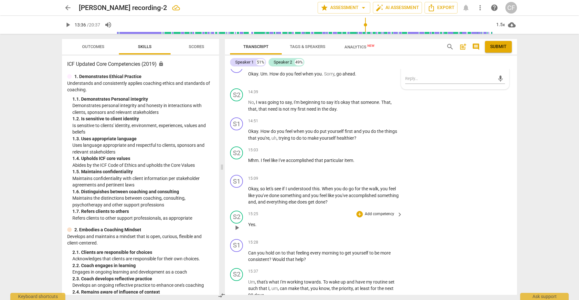
scroll to position [2504, 0]
click at [358, 176] on div "+" at bounding box center [359, 179] width 6 height 6
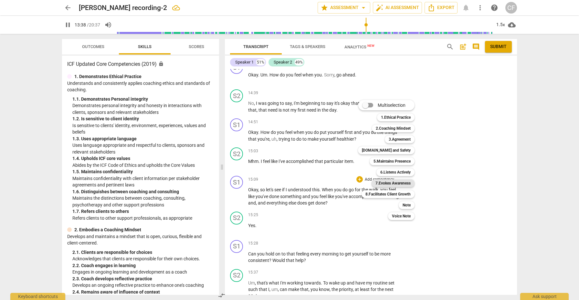
click at [401, 183] on b "7.Evokes Awareness" at bounding box center [392, 184] width 35 height 8
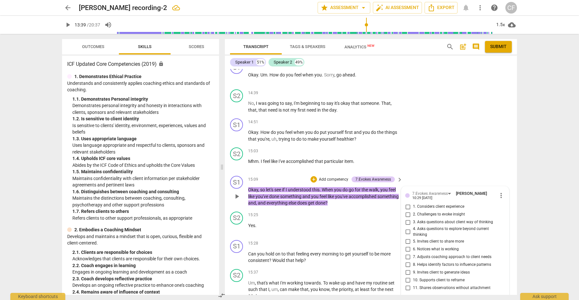
click at [498, 192] on span "more_vert" at bounding box center [501, 196] width 8 height 8
click at [502, 189] on li "Delete" at bounding box center [506, 188] width 22 height 12
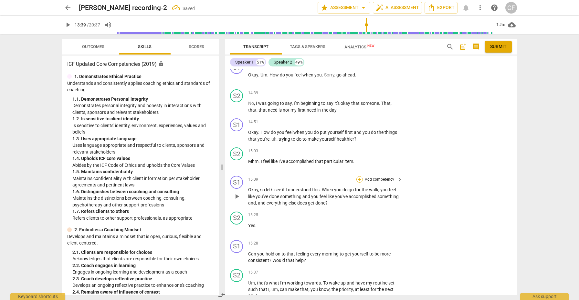
click at [359, 176] on div "+" at bounding box center [359, 179] width 6 height 6
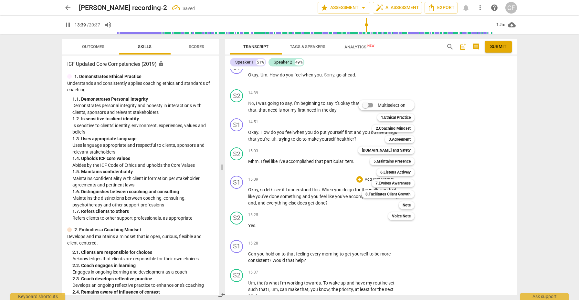
scroll to position [2260, 0]
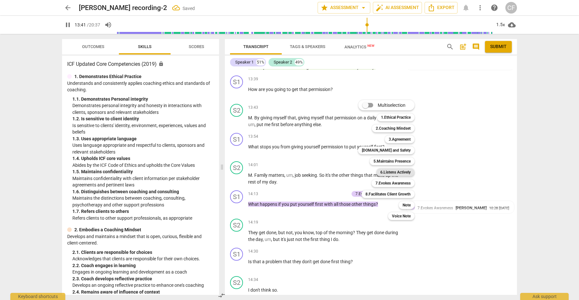
click at [398, 171] on b "6.Listens Actively" at bounding box center [395, 173] width 30 height 8
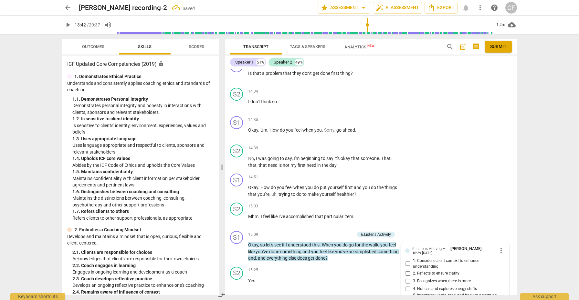
scroll to position [2494, 0]
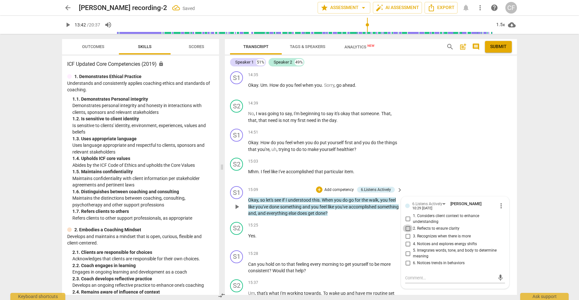
click at [406, 225] on input "2. Reflects to ensure clarity" at bounding box center [407, 229] width 10 height 8
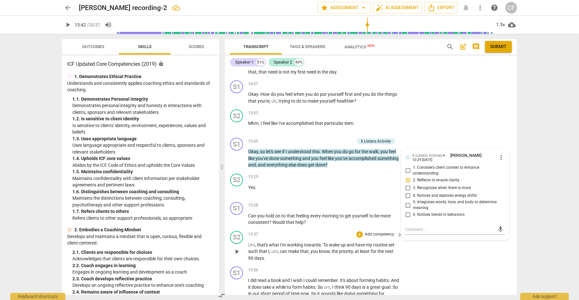
scroll to position [2546, 0]
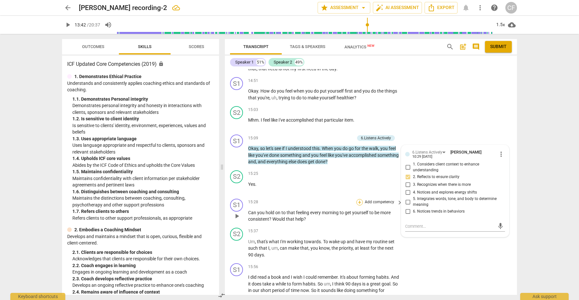
click at [360, 199] on div "+" at bounding box center [359, 202] width 6 height 6
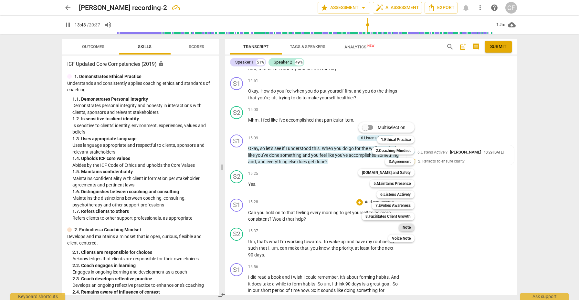
click at [405, 226] on b "Note" at bounding box center [406, 228] width 8 height 8
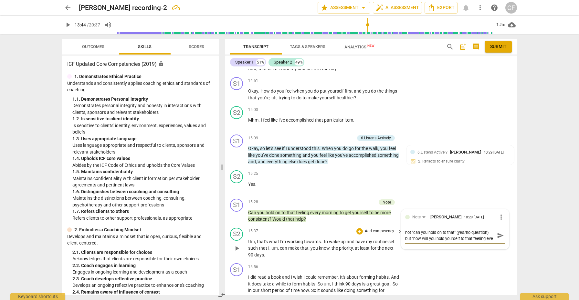
scroll to position [5, 0]
click at [498, 232] on span "send" at bounding box center [500, 235] width 7 height 7
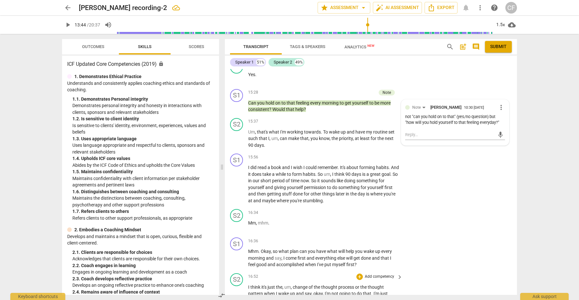
scroll to position [2656, 0]
click at [359, 153] on div "+" at bounding box center [359, 156] width 6 height 6
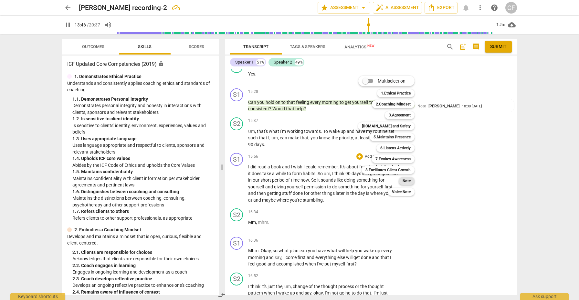
click at [410, 181] on b "Note" at bounding box center [406, 181] width 8 height 8
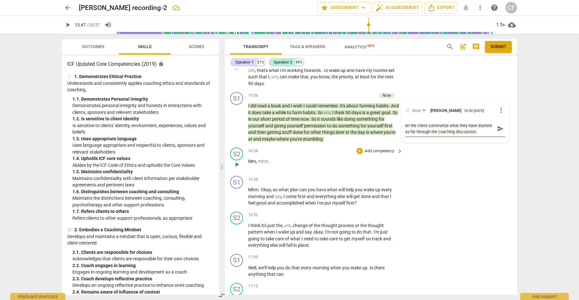
scroll to position [2721, 0]
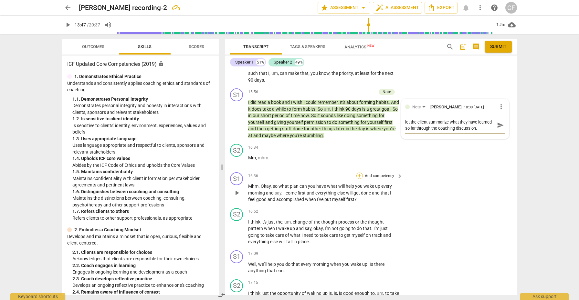
click at [361, 173] on div "+" at bounding box center [359, 176] width 6 height 6
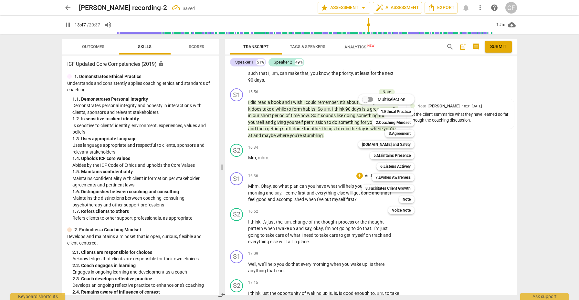
scroll to position [2289, 0]
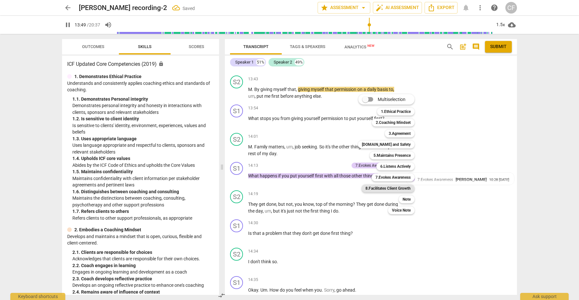
click at [397, 187] on b "8.Facilitates Client Growth" at bounding box center [387, 189] width 45 height 8
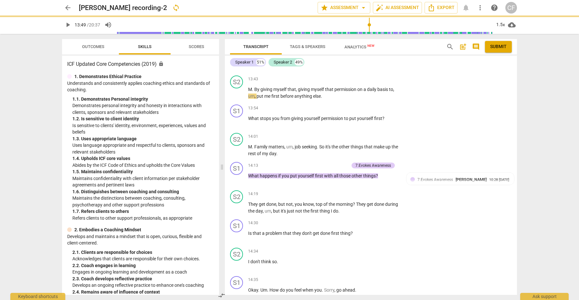
scroll to position [2704, 0]
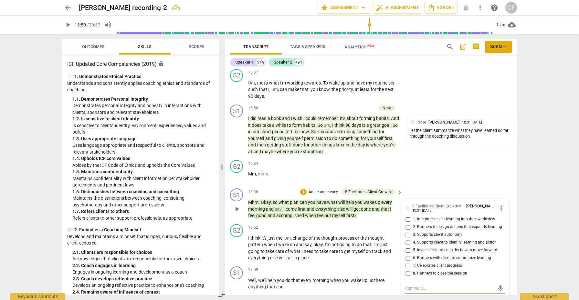
click at [407, 247] on input "5. Invites client to consider how to move forward" at bounding box center [407, 251] width 10 height 8
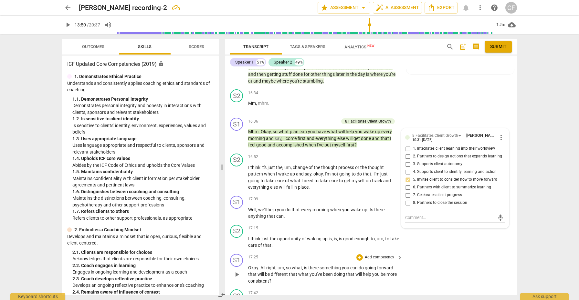
scroll to position [2775, 0]
click at [358, 196] on div "+" at bounding box center [359, 199] width 6 height 6
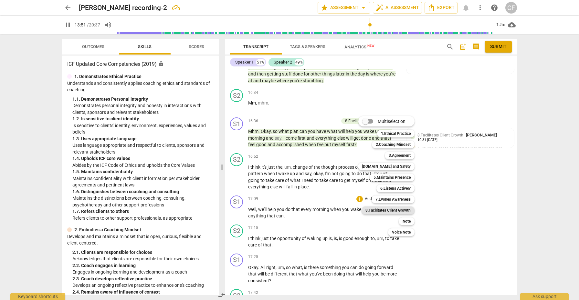
click at [406, 210] on b "8.Facilitates Client Growth" at bounding box center [387, 211] width 45 height 8
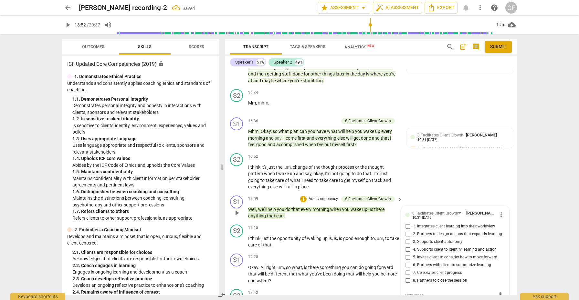
click at [406, 238] on input "3. Supports client autonomy" at bounding box center [407, 242] width 10 height 8
click at [406, 231] on input "2. Partners to design actions that expands learning" at bounding box center [407, 235] width 10 height 8
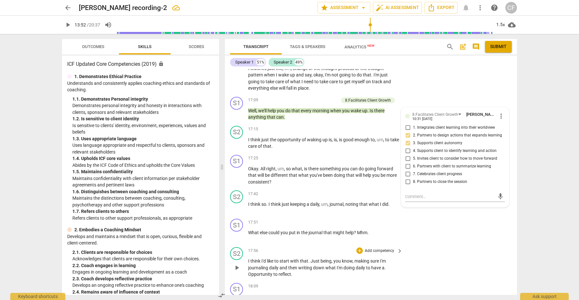
scroll to position [2873, 0]
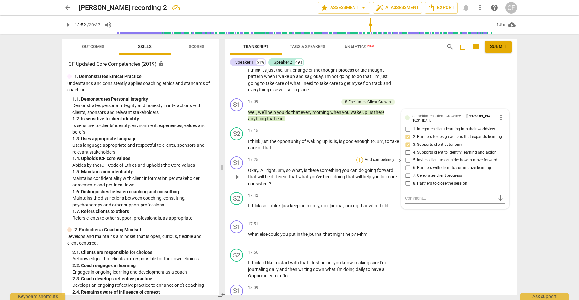
click at [359, 157] on div "+" at bounding box center [359, 160] width 6 height 6
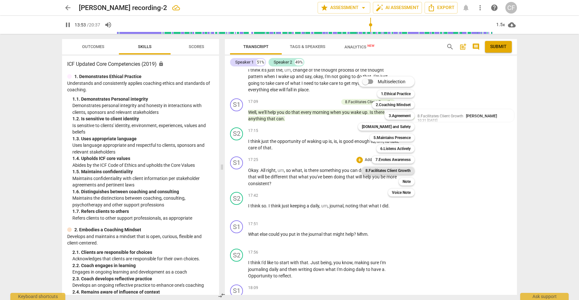
click at [408, 169] on b "8.Facilitates Client Growth" at bounding box center [387, 171] width 45 height 8
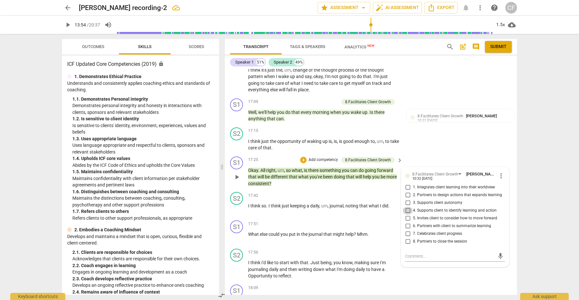
click at [409, 207] on input "4. Supports client to identify learning and action" at bounding box center [407, 211] width 10 height 8
click at [407, 215] on input "5. Invites client to consider how to move forward" at bounding box center [407, 219] width 10 height 8
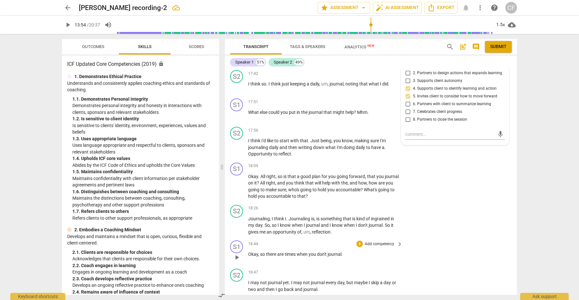
scroll to position [2996, 0]
click at [360, 204] on div "+" at bounding box center [359, 207] width 6 height 6
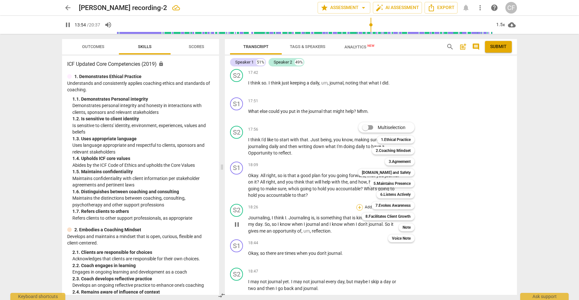
scroll to position [2318, 0]
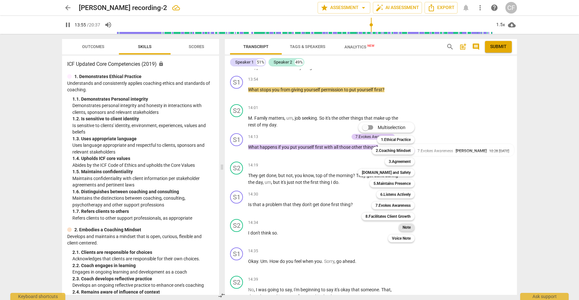
click at [408, 229] on b "Note" at bounding box center [406, 228] width 8 height 8
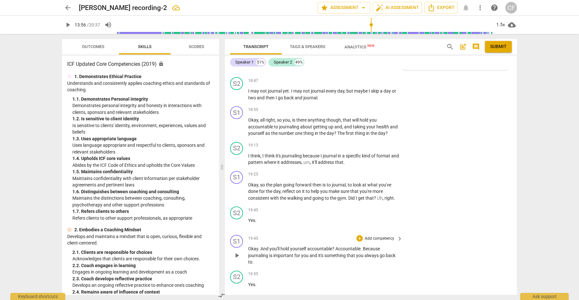
scroll to position [3191, 0]
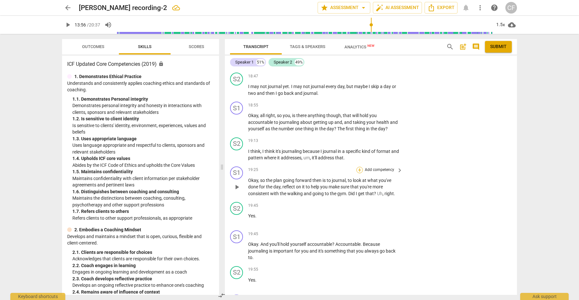
click at [358, 167] on div "+" at bounding box center [359, 170] width 6 height 6
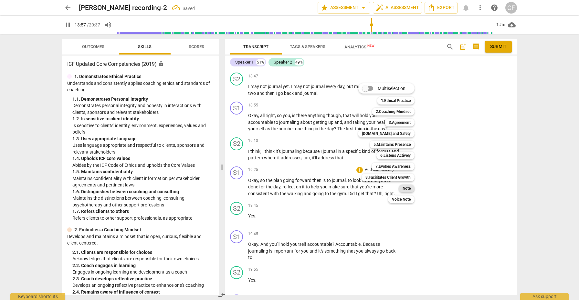
click at [409, 188] on b "Note" at bounding box center [406, 189] width 8 height 8
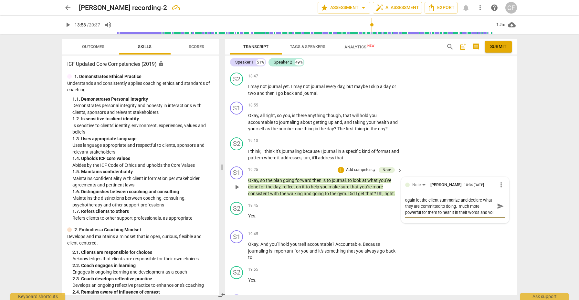
scroll to position [5, 0]
click at [497, 203] on span "send" at bounding box center [500, 206] width 7 height 7
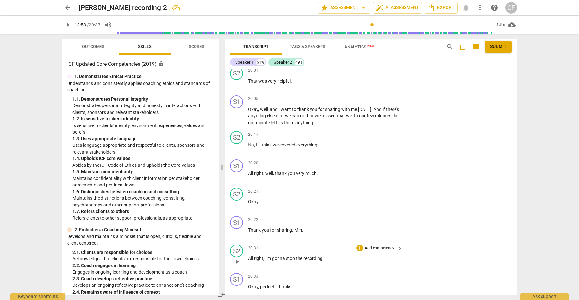
scroll to position [3447, 0]
click at [236, 287] on span "play_arrow" at bounding box center [237, 291] width 8 height 8
click at [499, 48] on span "Submit" at bounding box center [498, 47] width 16 height 6
